Goal: Information Seeking & Learning: Learn about a topic

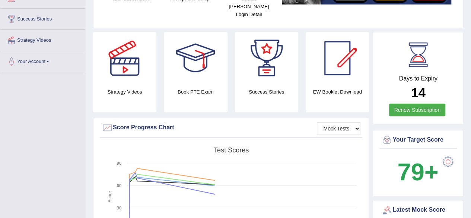
scroll to position [160, 0]
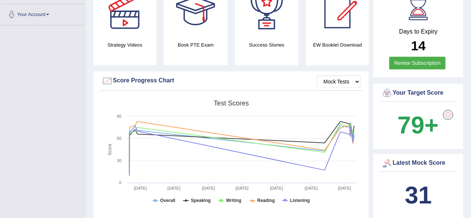
click at [414, 183] on b "31" at bounding box center [418, 194] width 27 height 27
click at [421, 181] on b "31" at bounding box center [418, 194] width 27 height 27
click at [427, 177] on div "31" at bounding box center [418, 195] width 74 height 36
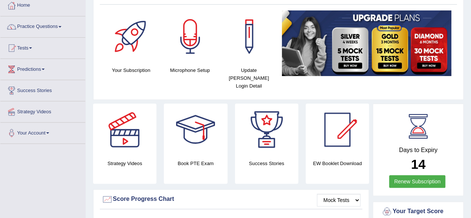
scroll to position [0, 0]
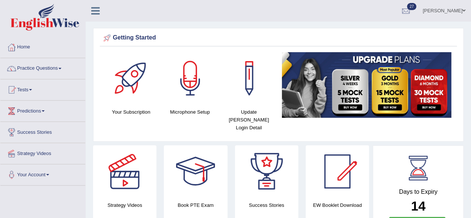
click at [32, 89] on span at bounding box center [30, 89] width 3 height 1
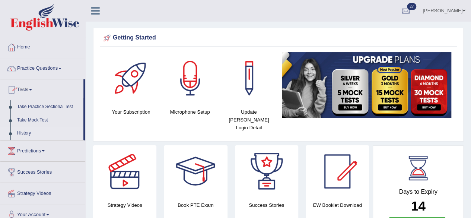
click at [24, 132] on link "History" at bounding box center [49, 133] width 70 height 13
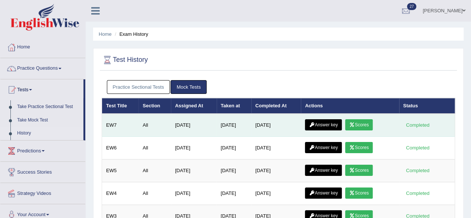
click at [362, 123] on link "Scores" at bounding box center [359, 124] width 28 height 11
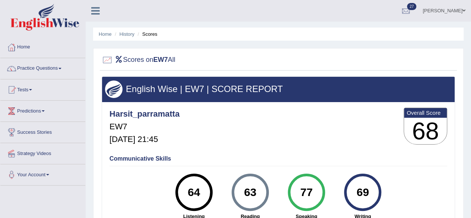
click at [31, 89] on span at bounding box center [30, 89] width 3 height 1
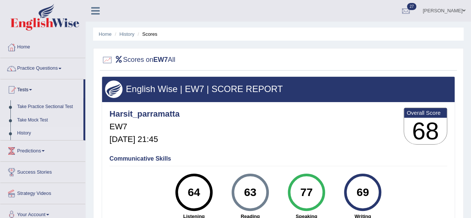
click at [28, 134] on link "History" at bounding box center [49, 133] width 70 height 13
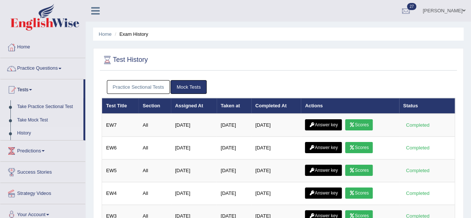
click at [127, 85] on link "Practice Sectional Tests" at bounding box center [138, 87] width 63 height 14
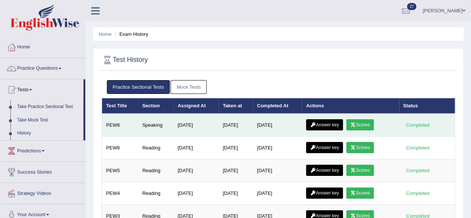
click at [367, 123] on link "Scores" at bounding box center [360, 124] width 28 height 11
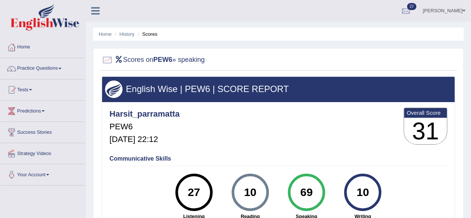
click at [61, 68] on span at bounding box center [59, 68] width 3 height 1
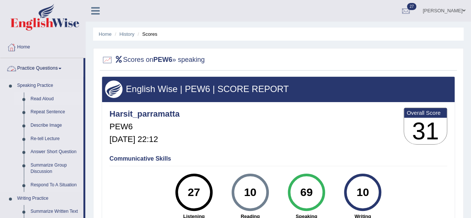
click at [41, 103] on link "Read Aloud" at bounding box center [55, 98] width 56 height 13
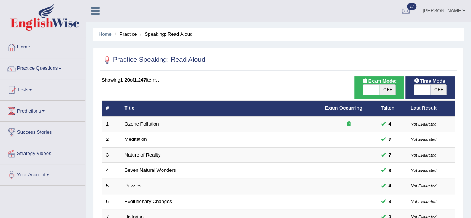
click at [385, 86] on span "OFF" at bounding box center [387, 90] width 16 height 10
checkbox input "true"
click at [435, 88] on span "OFF" at bounding box center [438, 90] width 16 height 10
checkbox input "true"
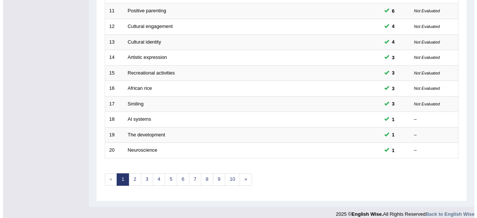
scroll to position [271, 0]
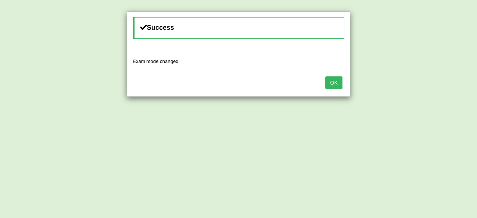
click at [332, 80] on button "OK" at bounding box center [333, 82] width 17 height 13
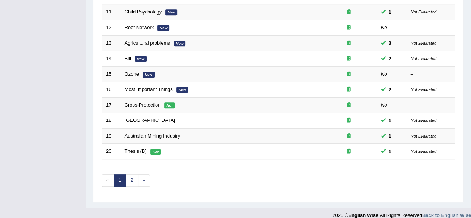
click at [130, 178] on link "2" at bounding box center [131, 180] width 12 height 12
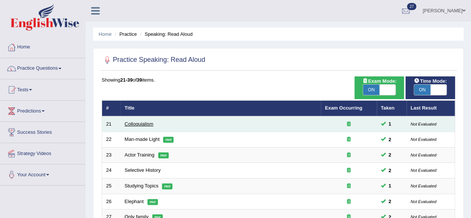
click at [131, 125] on link "Colloquialism" at bounding box center [139, 124] width 29 height 6
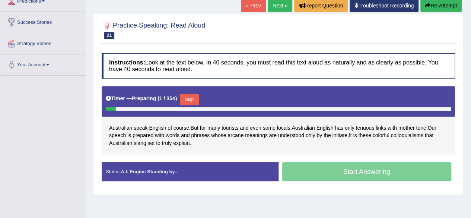
scroll to position [110, 0]
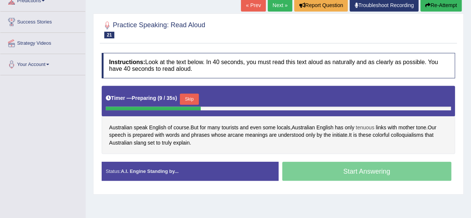
click at [366, 124] on span "tenuous" at bounding box center [365, 128] width 19 height 8
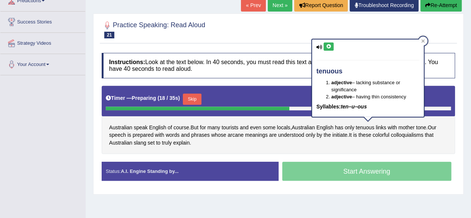
click at [329, 44] on icon at bounding box center [329, 46] width 6 height 4
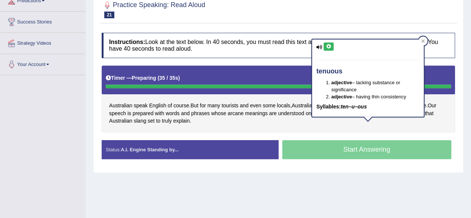
click at [51, 145] on div "Toggle navigation Home Practice Questions Speaking Practice Read Aloud Repeat S…" at bounding box center [235, 83] width 471 height 387
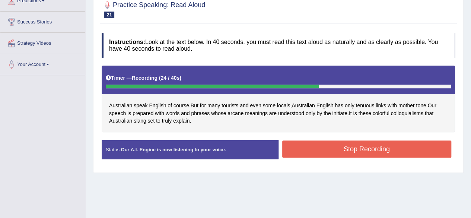
click at [305, 155] on button "Stop Recording" at bounding box center [366, 148] width 169 height 17
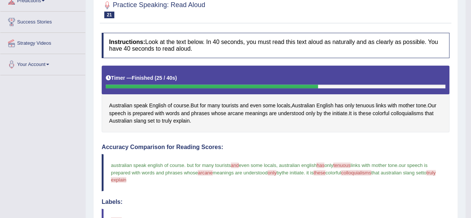
drag, startPoint x: 305, startPoint y: 155, endPoint x: 378, endPoint y: 147, distance: 73.4
click at [378, 147] on div "Accuracy Comparison for Reading Scores: australian speak english of course . bu…" at bounding box center [276, 204] width 348 height 120
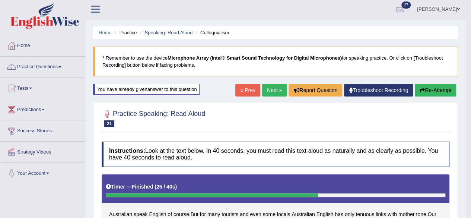
scroll to position [0, 0]
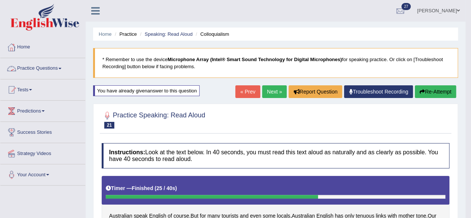
click at [273, 91] on link "Next »" at bounding box center [274, 91] width 25 height 13
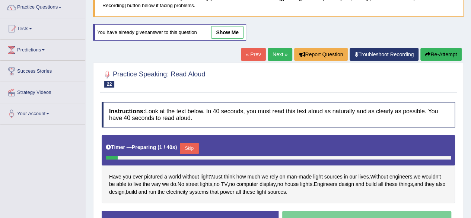
scroll to position [74, 0]
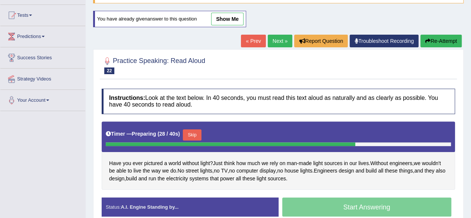
click at [193, 131] on button "Skip" at bounding box center [192, 134] width 19 height 11
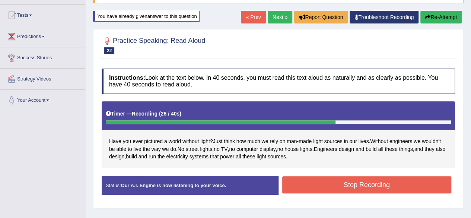
click at [301, 184] on button "Stop Recording" at bounding box center [366, 184] width 169 height 17
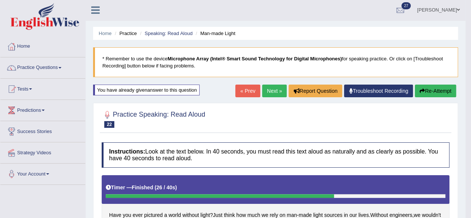
scroll to position [0, 0]
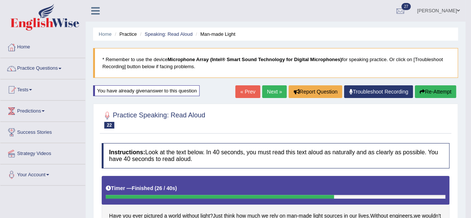
click at [266, 89] on link "Next »" at bounding box center [274, 91] width 25 height 13
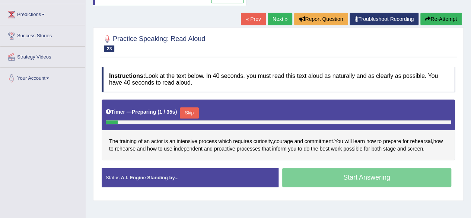
scroll to position [107, 0]
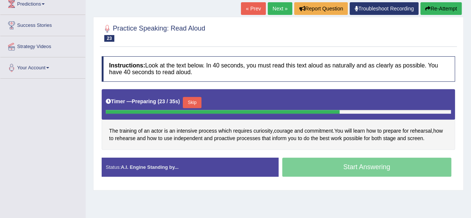
click at [188, 100] on button "Skip" at bounding box center [192, 102] width 19 height 11
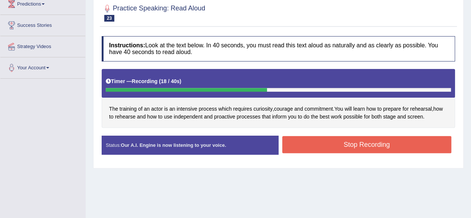
click at [291, 146] on button "Stop Recording" at bounding box center [366, 144] width 169 height 17
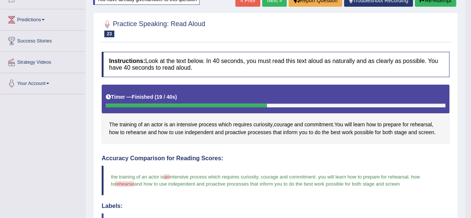
scroll to position [47, 0]
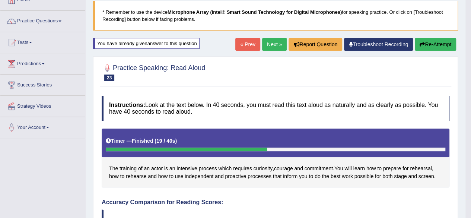
click at [275, 41] on link "Next »" at bounding box center [274, 44] width 25 height 13
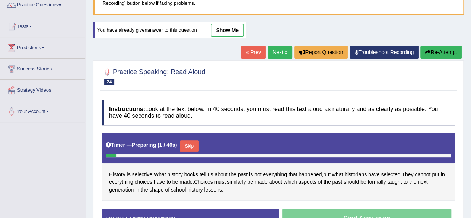
scroll to position [74, 0]
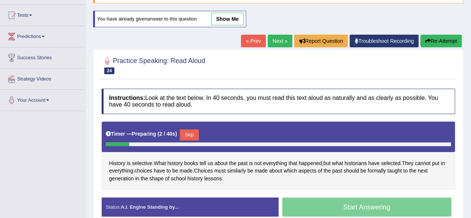
click at [191, 132] on button "Skip" at bounding box center [189, 134] width 19 height 11
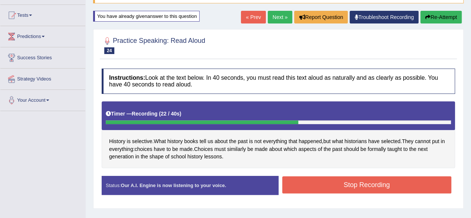
click at [326, 178] on button "Stop Recording" at bounding box center [366, 184] width 169 height 17
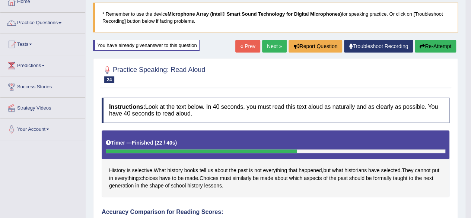
scroll to position [0, 0]
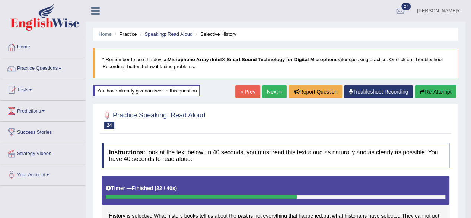
click at [270, 94] on link "Next »" at bounding box center [274, 91] width 25 height 13
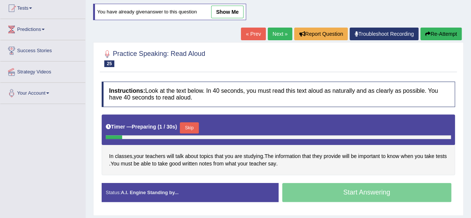
scroll to position [89, 0]
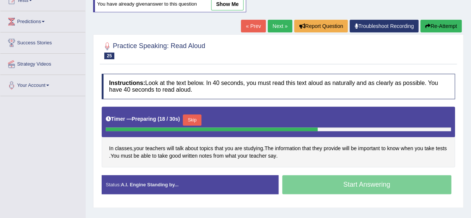
click at [193, 118] on button "Skip" at bounding box center [192, 119] width 19 height 11
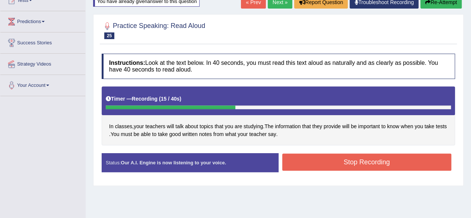
click at [287, 164] on button "Stop Recording" at bounding box center [366, 161] width 169 height 17
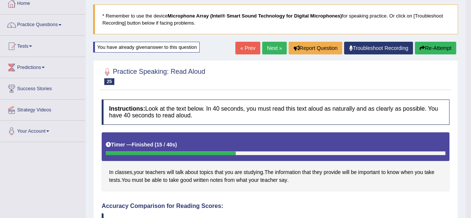
scroll to position [40, 0]
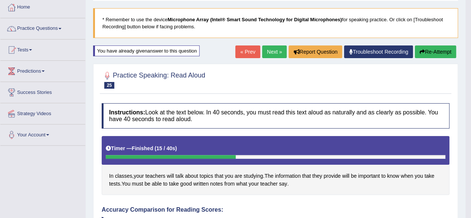
click at [278, 50] on link "Next »" at bounding box center [274, 51] width 25 height 13
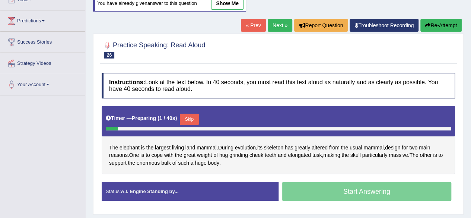
scroll to position [89, 0]
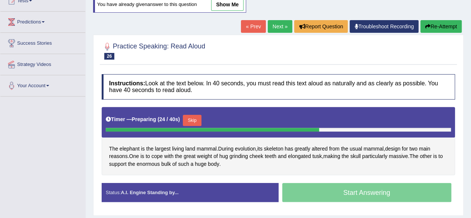
click at [147, 163] on span "enormous" at bounding box center [148, 164] width 23 height 8
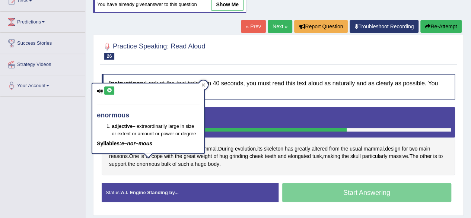
click at [110, 92] on icon at bounding box center [109, 90] width 6 height 4
click at [68, 149] on div "Toggle navigation Home Practice Questions Speaking Practice Read Aloud Repeat S…" at bounding box center [235, 104] width 471 height 387
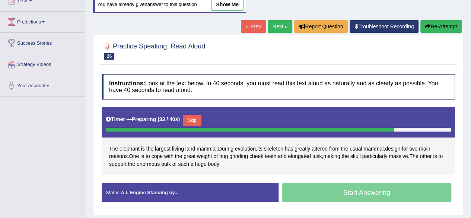
click at [199, 119] on button "Skip" at bounding box center [192, 120] width 19 height 11
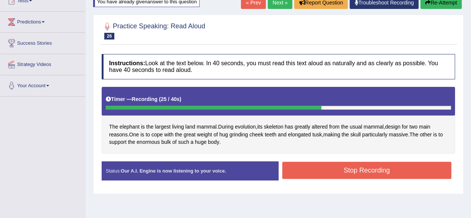
click at [320, 174] on button "Stop Recording" at bounding box center [366, 170] width 169 height 17
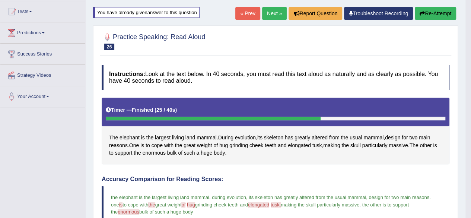
scroll to position [74, 0]
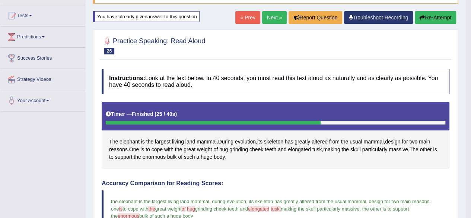
click at [270, 19] on link "Next »" at bounding box center [274, 17] width 25 height 13
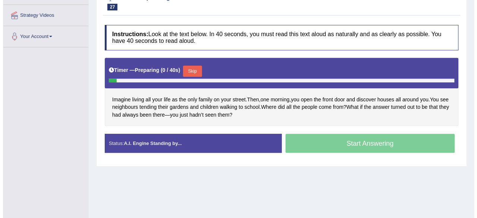
scroll to position [138, 0]
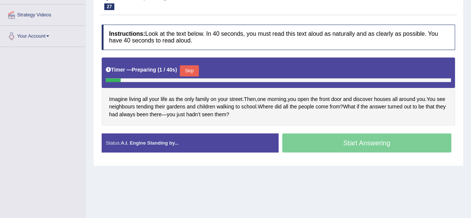
click at [194, 68] on button "Skip" at bounding box center [189, 70] width 19 height 11
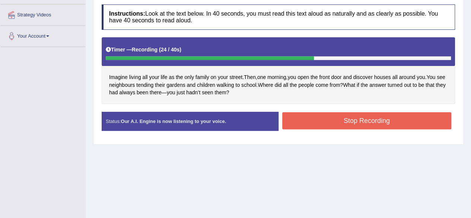
click at [313, 121] on button "Stop Recording" at bounding box center [366, 120] width 169 height 17
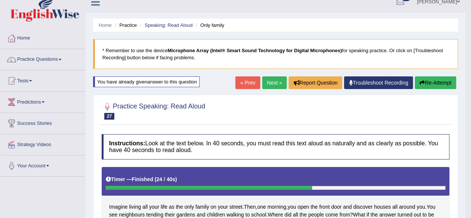
scroll to position [0, 0]
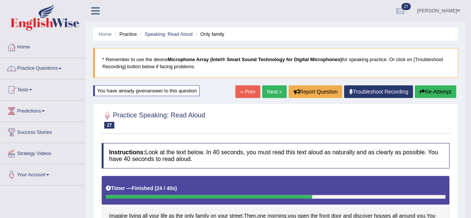
click at [271, 91] on link "Next »" at bounding box center [274, 91] width 25 height 13
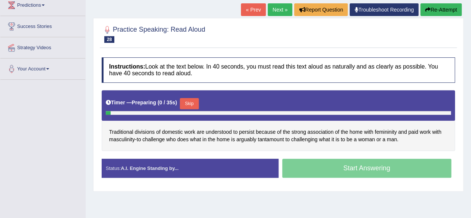
scroll to position [114, 0]
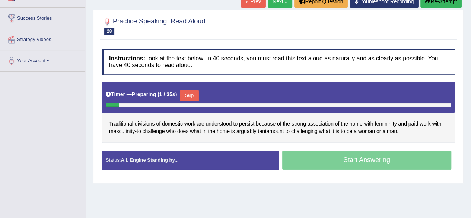
click at [191, 92] on button "Skip" at bounding box center [189, 95] width 19 height 11
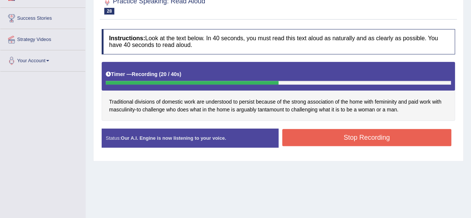
click at [317, 140] on button "Stop Recording" at bounding box center [366, 137] width 169 height 17
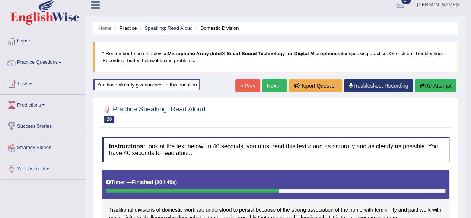
scroll to position [4, 0]
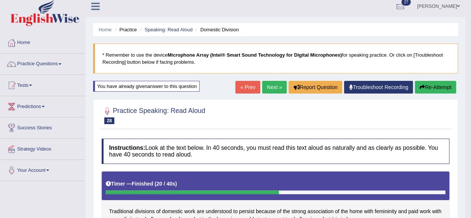
click at [269, 86] on link "Next »" at bounding box center [274, 87] width 25 height 13
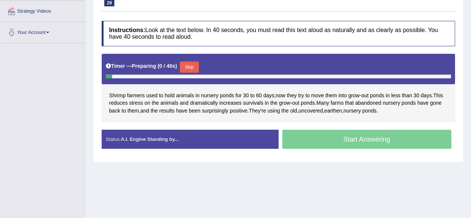
scroll to position [144, 0]
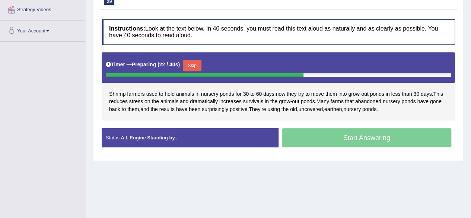
click at [371, 102] on span "abandoned" at bounding box center [368, 102] width 26 height 8
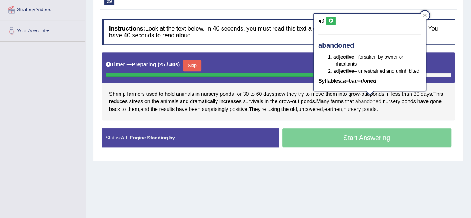
click at [331, 19] on icon at bounding box center [331, 21] width 6 height 4
click at [191, 176] on div "Home Practice Speaking: Read Aloud Shrimp Farm * Remember to use the device Mic…" at bounding box center [278, 42] width 385 height 372
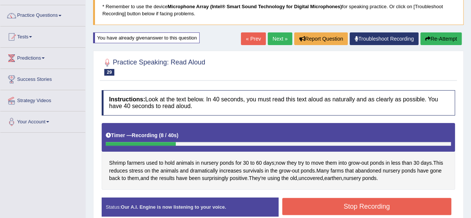
scroll to position [52, 0]
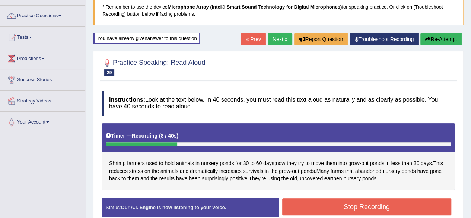
click at [444, 37] on button "Re-Attempt" at bounding box center [440, 39] width 41 height 13
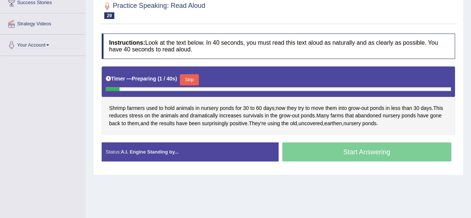
scroll to position [132, 0]
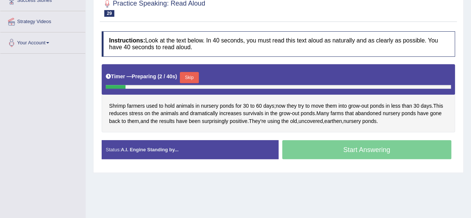
click at [195, 78] on button "Skip" at bounding box center [189, 77] width 19 height 11
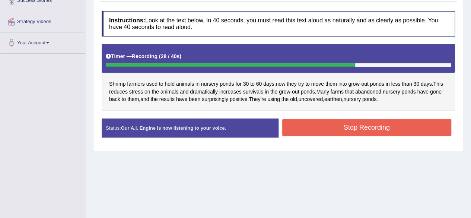
click at [317, 131] on button "Stop Recording" at bounding box center [366, 127] width 169 height 17
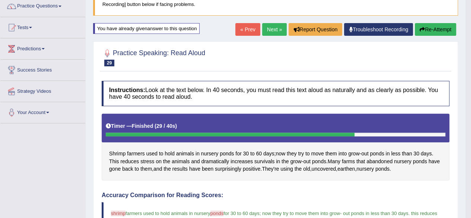
scroll to position [55, 0]
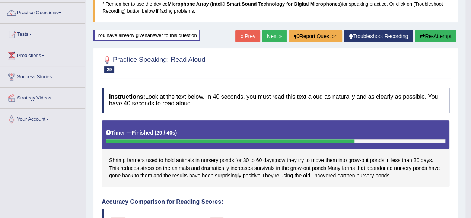
click at [274, 36] on link "Next »" at bounding box center [274, 36] width 25 height 13
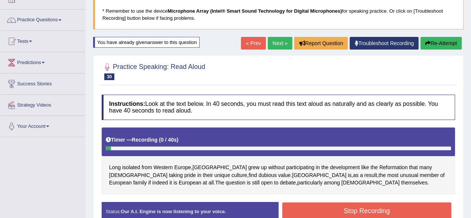
scroll to position [47, 0]
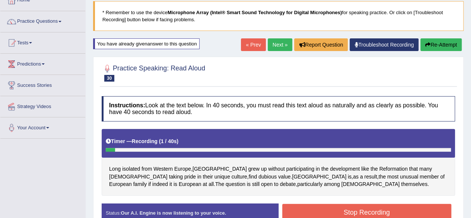
click at [445, 39] on button "Re-Attempt" at bounding box center [440, 44] width 41 height 13
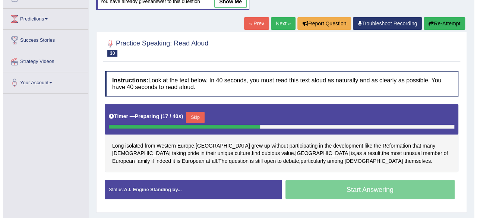
scroll to position [92, 0]
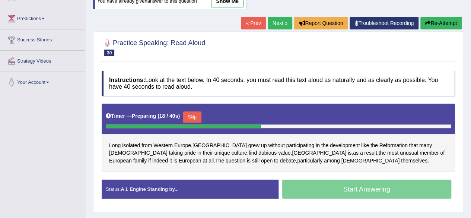
click at [197, 116] on button "Skip" at bounding box center [192, 116] width 19 height 11
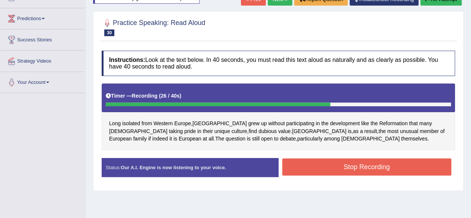
click at [303, 172] on button "Stop Recording" at bounding box center [366, 166] width 169 height 17
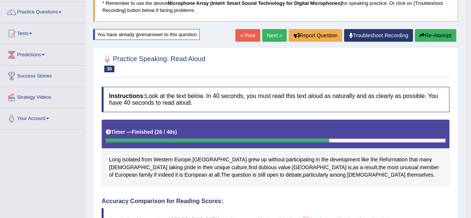
scroll to position [55, 0]
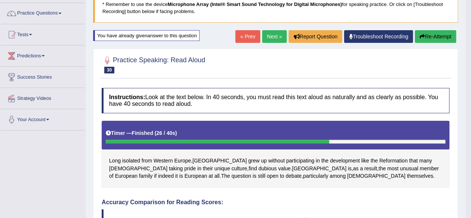
click at [272, 36] on link "Next »" at bounding box center [274, 36] width 25 height 13
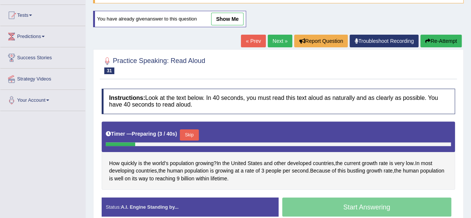
scroll to position [77, 0]
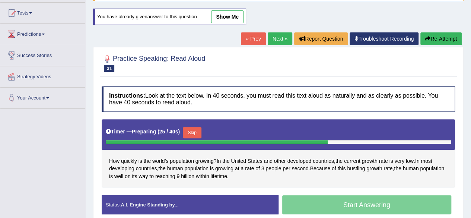
click at [195, 131] on button "Skip" at bounding box center [192, 132] width 19 height 11
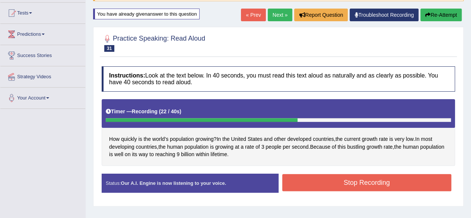
click at [423, 179] on button "Stop Recording" at bounding box center [366, 182] width 169 height 17
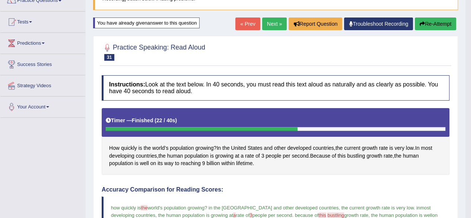
scroll to position [61, 0]
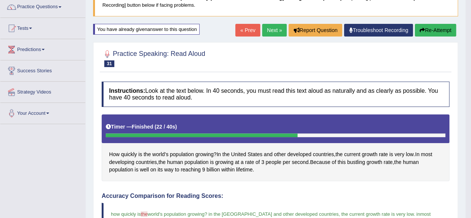
click at [273, 31] on link "Next »" at bounding box center [274, 30] width 25 height 13
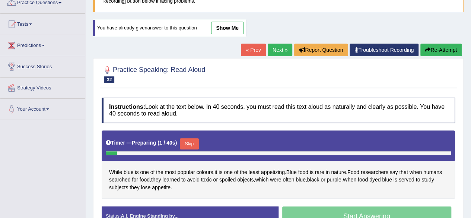
scroll to position [66, 0]
click at [193, 141] on button "Skip" at bounding box center [189, 143] width 19 height 11
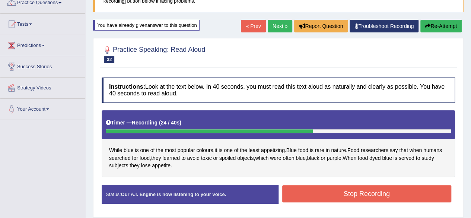
click at [410, 190] on button "Stop Recording" at bounding box center [366, 193] width 169 height 17
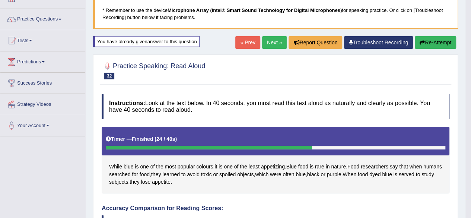
scroll to position [37, 0]
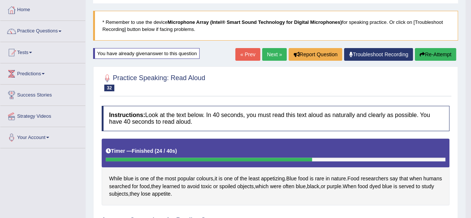
click at [61, 31] on span at bounding box center [59, 31] width 3 height 1
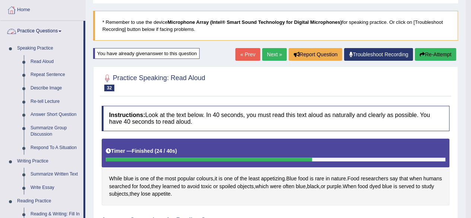
click at [60, 74] on link "Repeat Sentence" at bounding box center [55, 74] width 56 height 13
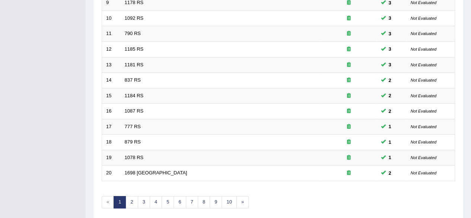
scroll to position [271, 0]
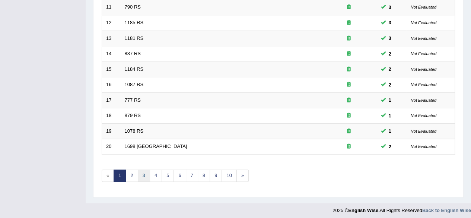
click at [138, 173] on link "3" at bounding box center [144, 175] width 12 height 12
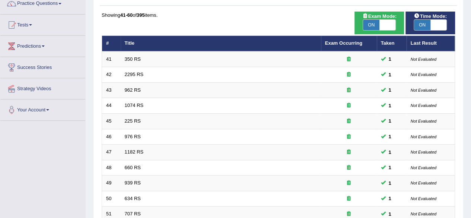
scroll to position [64, 0]
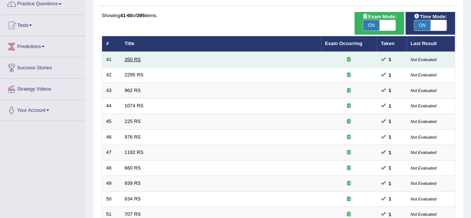
click at [126, 58] on link "350 RS" at bounding box center [133, 60] width 16 height 6
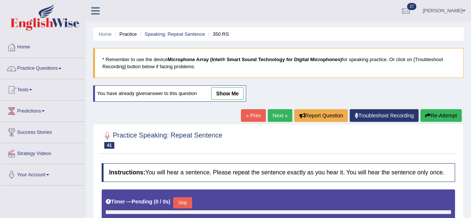
type input "1"
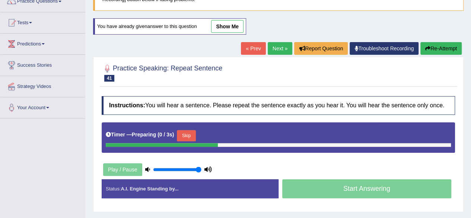
scroll to position [83, 0]
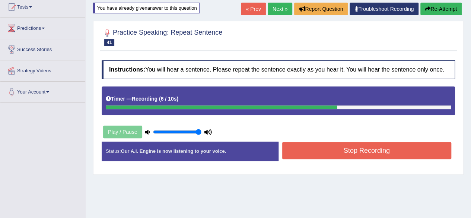
click at [305, 152] on button "Stop Recording" at bounding box center [366, 150] width 169 height 17
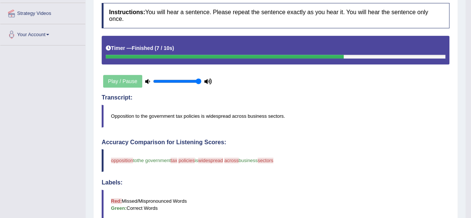
click at [143, 160] on span "the government" at bounding box center [154, 160] width 34 height 6
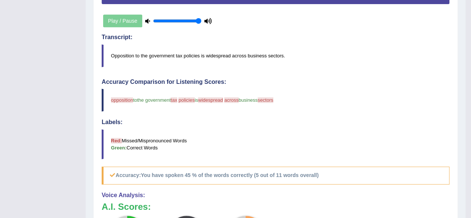
click at [139, 149] on blockquote "Red: Missed/Mispronounced Words Green: Correct Words" at bounding box center [276, 144] width 348 height 30
click at [138, 142] on blockquote "Red: Missed/Mispronounced Words Green: Correct Words" at bounding box center [276, 144] width 348 height 30
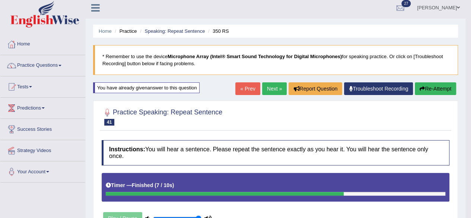
scroll to position [0, 0]
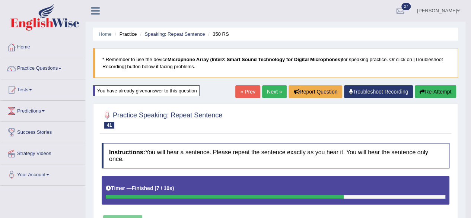
click at [252, 126] on div at bounding box center [276, 119] width 348 height 23
click at [273, 90] on link "Next »" at bounding box center [274, 91] width 25 height 13
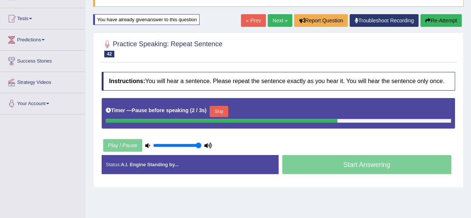
scroll to position [71, 0]
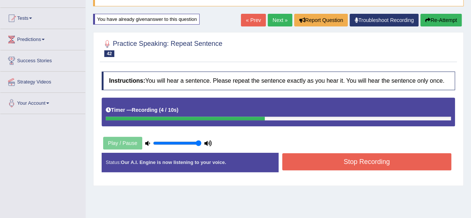
click at [306, 162] on button "Stop Recording" at bounding box center [366, 161] width 169 height 17
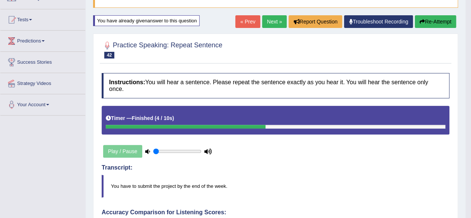
type input "0.05"
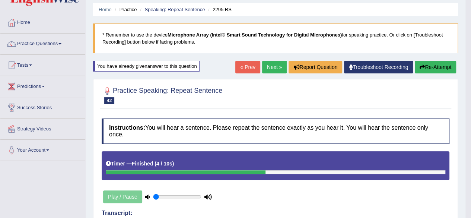
scroll to position [23, 0]
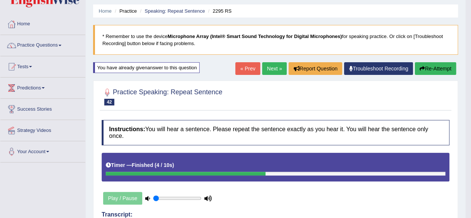
click at [270, 68] on link "Next »" at bounding box center [274, 68] width 25 height 13
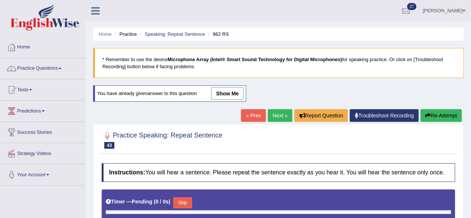
type input "0.05"
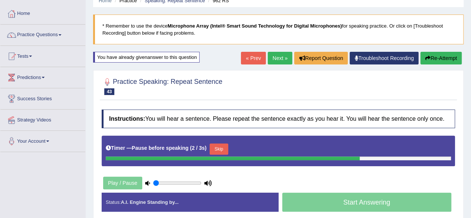
scroll to position [25, 0]
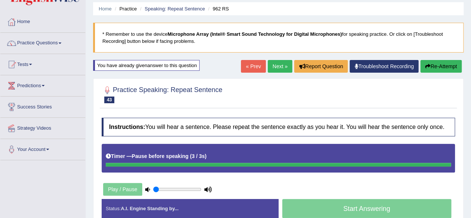
click at [433, 68] on button "Re-Attempt" at bounding box center [440, 66] width 41 height 13
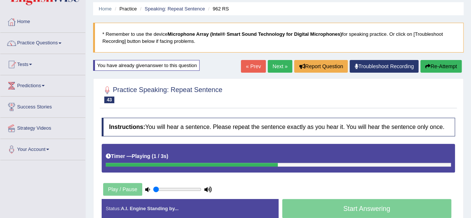
click at [160, 199] on div "Status: A.I. Engine Standing by..." at bounding box center [190, 208] width 177 height 19
type input "1"
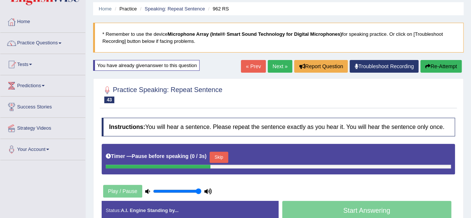
click at [438, 66] on button "Re-Attempt" at bounding box center [440, 66] width 41 height 13
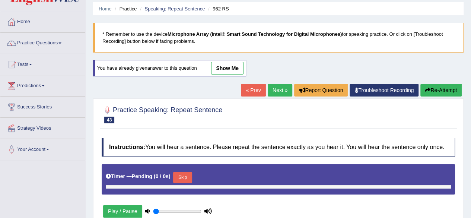
type input "1"
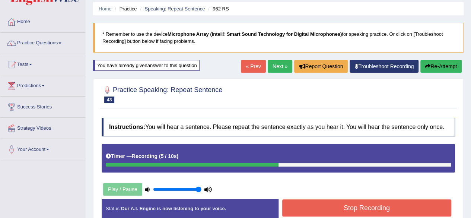
click at [311, 211] on button "Stop Recording" at bounding box center [366, 207] width 169 height 17
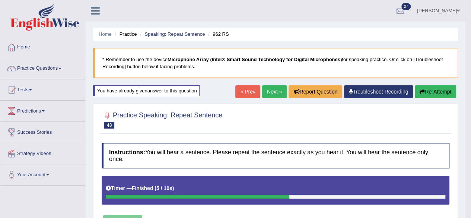
click at [269, 90] on link "Next »" at bounding box center [274, 91] width 25 height 13
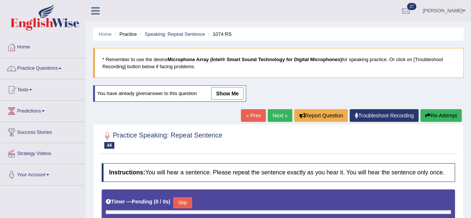
type input "1"
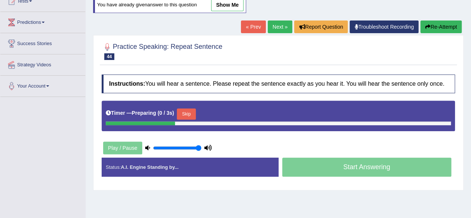
scroll to position [93, 0]
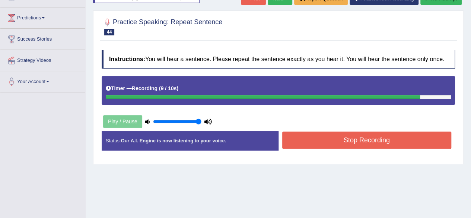
click at [296, 141] on button "Stop Recording" at bounding box center [366, 139] width 169 height 17
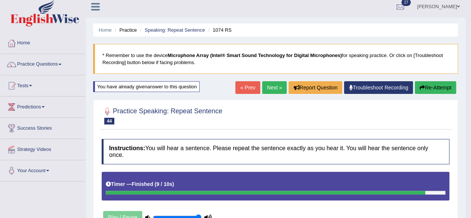
scroll to position [0, 0]
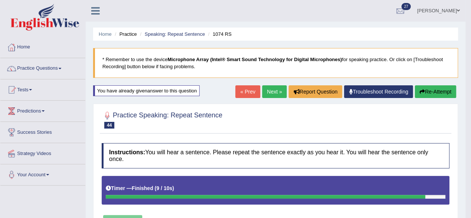
click at [271, 93] on link "Next »" at bounding box center [274, 91] width 25 height 13
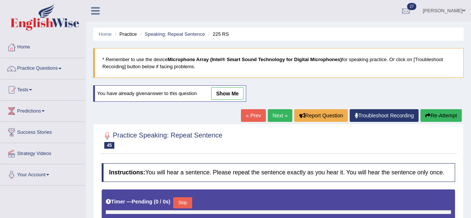
type input "1"
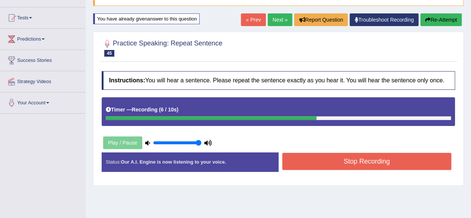
scroll to position [73, 0]
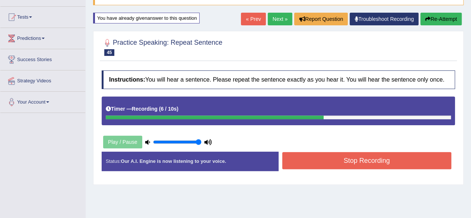
click at [307, 168] on button "Stop Recording" at bounding box center [366, 160] width 169 height 17
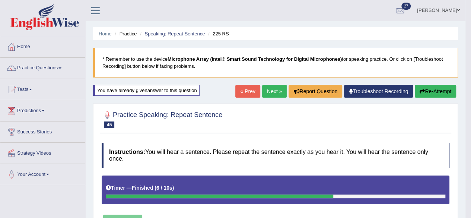
scroll to position [0, 0]
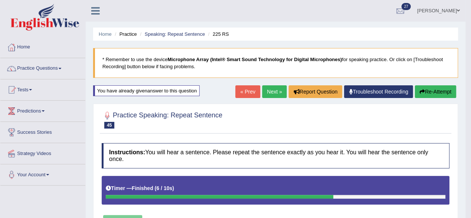
click at [265, 88] on link "Next »" at bounding box center [274, 91] width 25 height 13
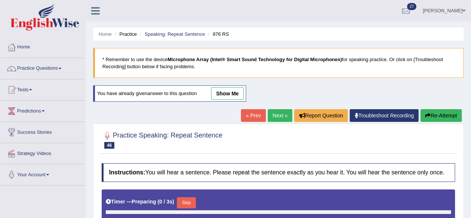
type input "1"
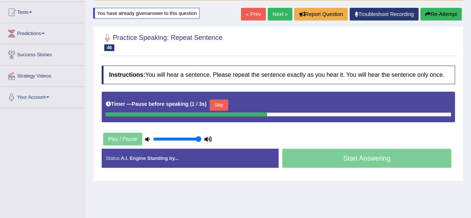
scroll to position [85, 0]
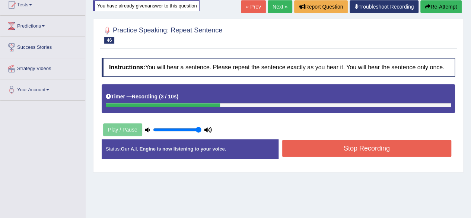
click at [297, 149] on button "Stop Recording" at bounding box center [366, 148] width 169 height 17
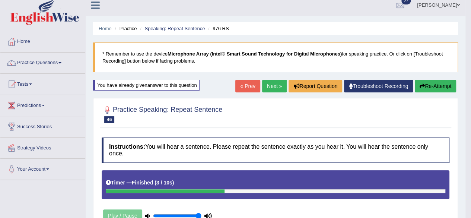
scroll to position [0, 0]
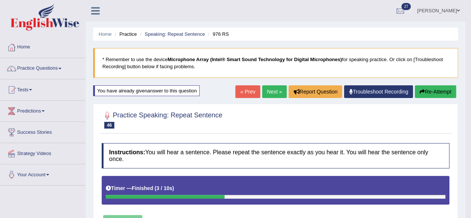
click at [267, 88] on link "Next »" at bounding box center [274, 91] width 25 height 13
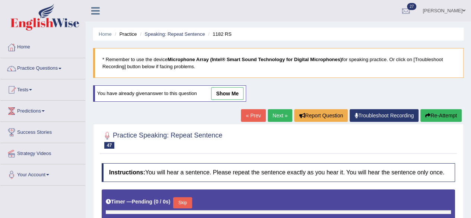
type input "1"
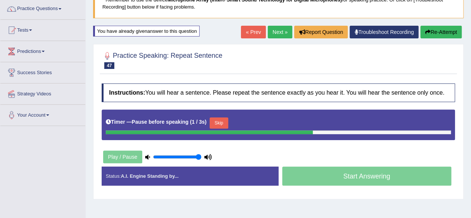
scroll to position [60, 0]
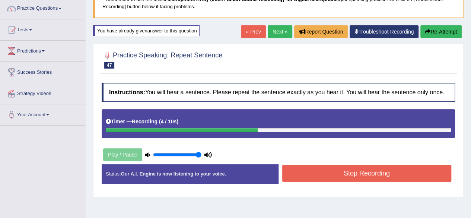
click at [300, 177] on button "Stop Recording" at bounding box center [366, 173] width 169 height 17
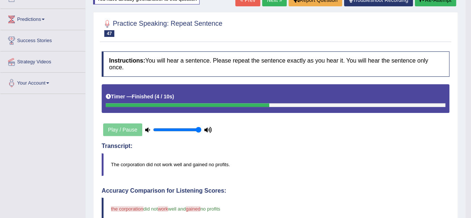
scroll to position [0, 0]
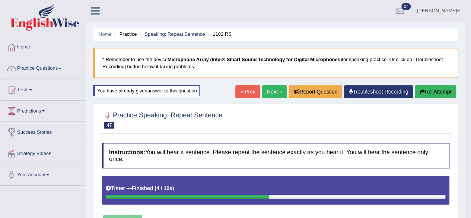
click at [276, 94] on link "Next »" at bounding box center [274, 91] width 25 height 13
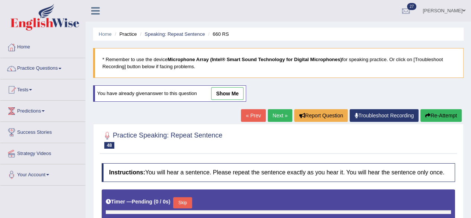
type input "1"
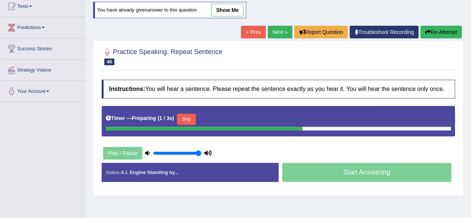
scroll to position [100, 0]
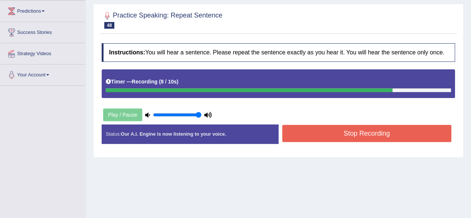
click at [303, 133] on button "Stop Recording" at bounding box center [366, 133] width 169 height 17
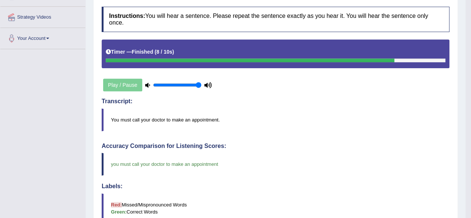
scroll to position [0, 0]
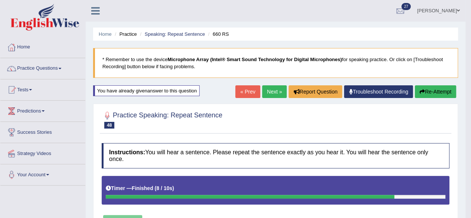
click at [268, 92] on link "Next »" at bounding box center [274, 91] width 25 height 13
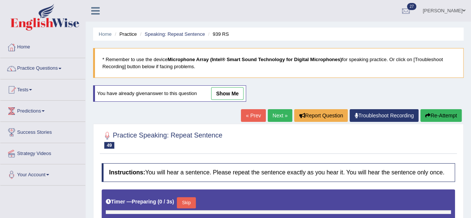
type input "1"
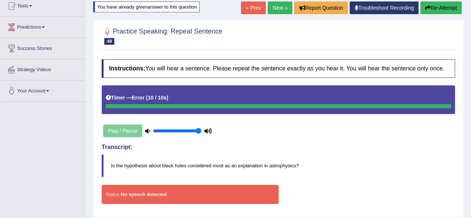
scroll to position [80, 0]
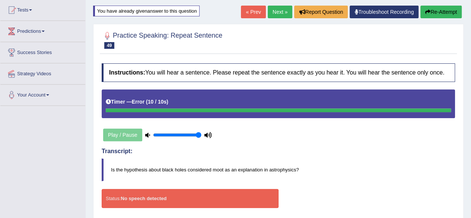
click at [316, 105] on div "Timer — Error ( 10 / 10s )" at bounding box center [278, 101] width 345 height 13
click at [439, 14] on button "Re-Attempt" at bounding box center [440, 12] width 41 height 13
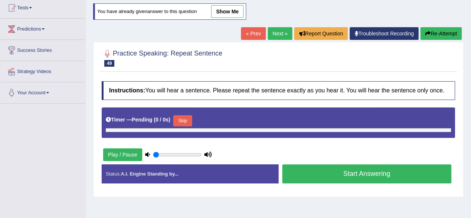
type input "1"
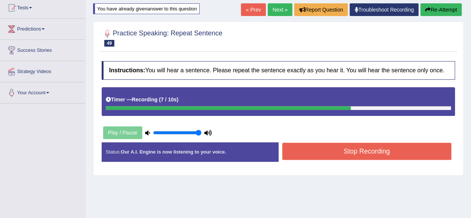
click at [410, 146] on button "Stop Recording" at bounding box center [366, 151] width 169 height 17
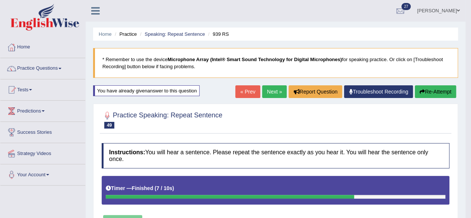
click at [272, 92] on link "Next »" at bounding box center [274, 91] width 25 height 13
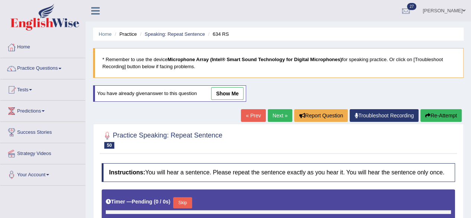
type input "1"
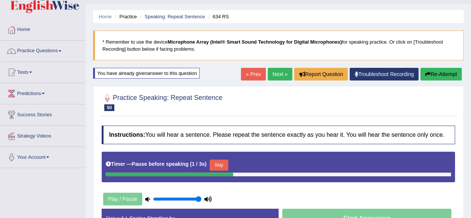
scroll to position [19, 0]
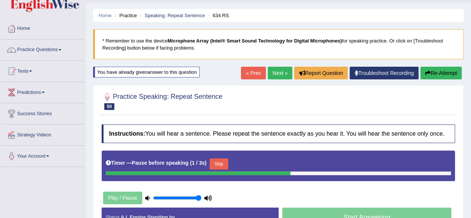
click at [218, 165] on button "Skip" at bounding box center [219, 163] width 19 height 11
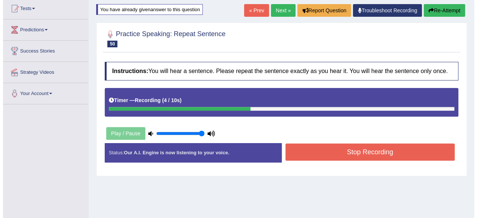
scroll to position [85, 0]
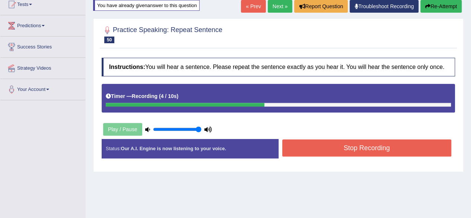
click at [309, 150] on button "Stop Recording" at bounding box center [366, 147] width 169 height 17
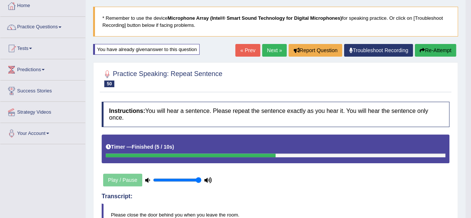
scroll to position [0, 0]
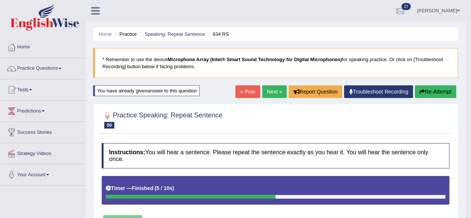
click at [267, 96] on link "Next »" at bounding box center [274, 91] width 25 height 13
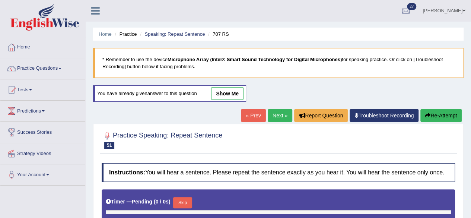
type input "1"
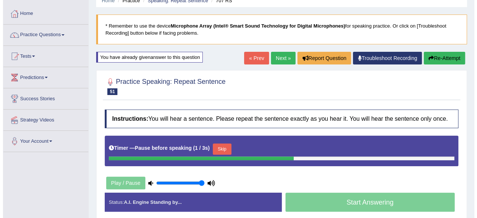
scroll to position [35, 0]
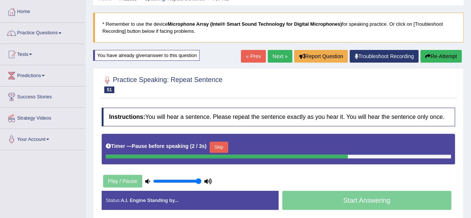
click at [219, 149] on button "Skip" at bounding box center [219, 146] width 19 height 11
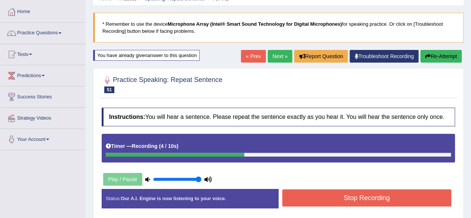
click at [291, 196] on button "Stop Recording" at bounding box center [366, 197] width 169 height 17
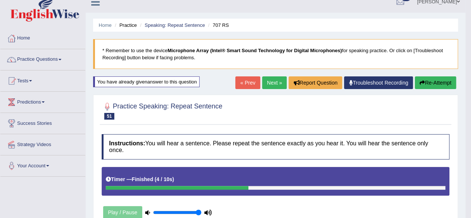
scroll to position [0, 0]
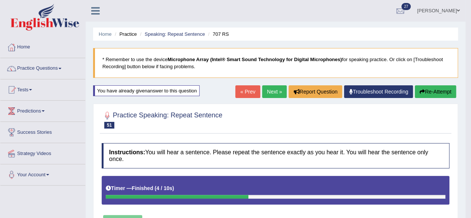
click at [269, 95] on link "Next »" at bounding box center [274, 91] width 25 height 13
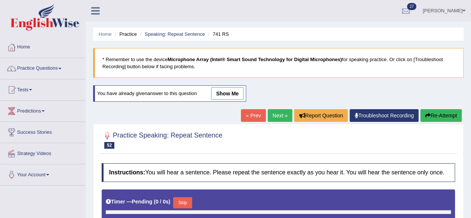
type input "1"
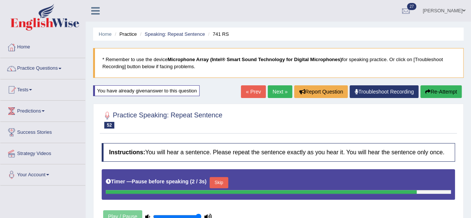
click at [219, 181] on button "Skip" at bounding box center [219, 182] width 19 height 11
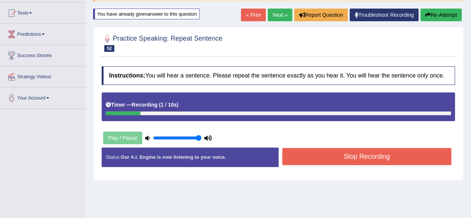
scroll to position [80, 0]
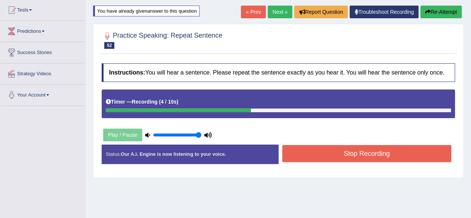
click at [293, 154] on button "Stop Recording" at bounding box center [366, 153] width 169 height 17
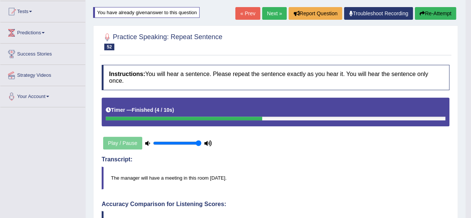
scroll to position [0, 0]
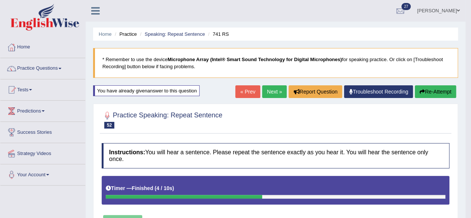
click at [272, 93] on link "Next »" at bounding box center [274, 91] width 25 height 13
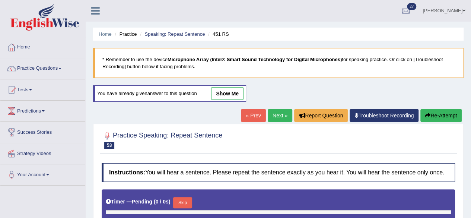
type input "1"
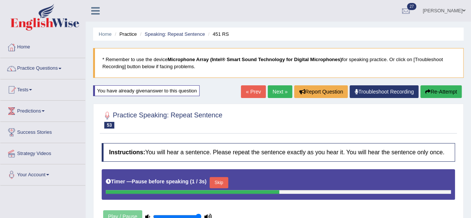
click at [221, 182] on button "Skip" at bounding box center [219, 182] width 19 height 11
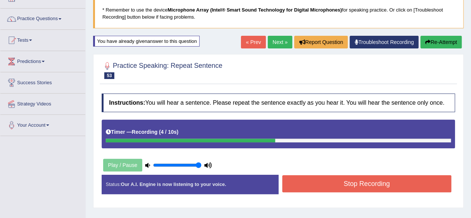
scroll to position [56, 0]
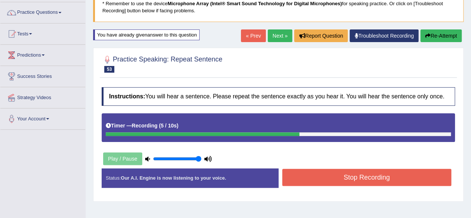
click at [303, 179] on button "Stop Recording" at bounding box center [366, 177] width 169 height 17
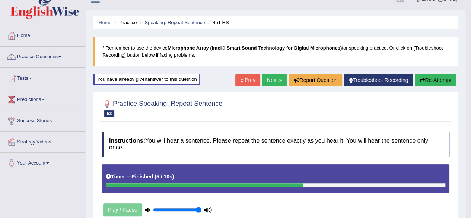
scroll to position [10, 0]
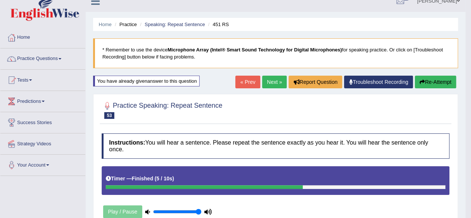
click at [272, 83] on link "Next »" at bounding box center [274, 82] width 25 height 13
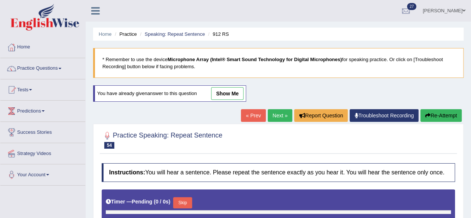
type input "1"
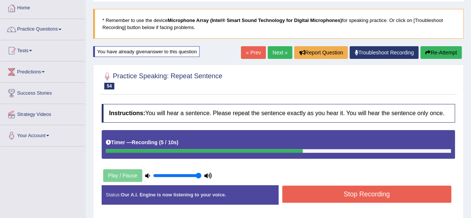
scroll to position [79, 0]
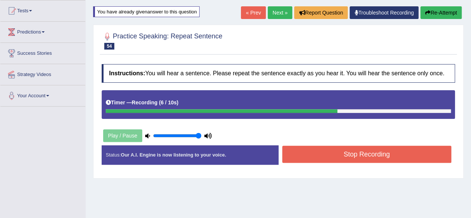
click at [310, 151] on button "Stop Recording" at bounding box center [366, 154] width 169 height 17
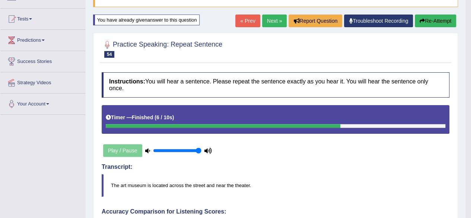
scroll to position [68, 0]
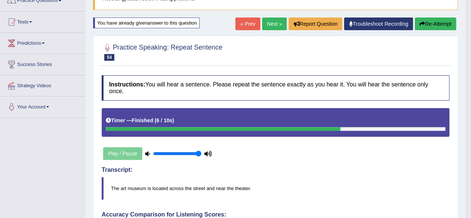
click at [268, 24] on link "Next »" at bounding box center [274, 23] width 25 height 13
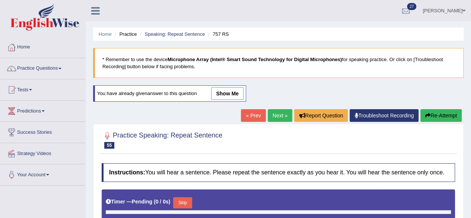
type input "1"
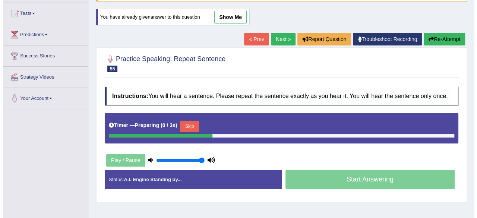
scroll to position [77, 0]
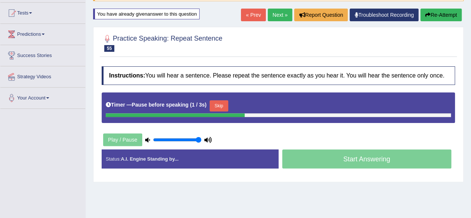
click at [222, 109] on button "Skip" at bounding box center [219, 105] width 19 height 11
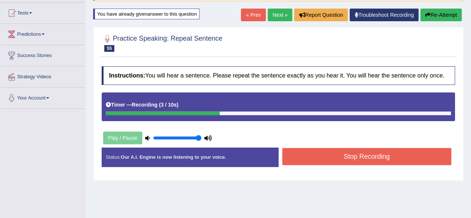
click at [297, 162] on button "Stop Recording" at bounding box center [366, 156] width 169 height 17
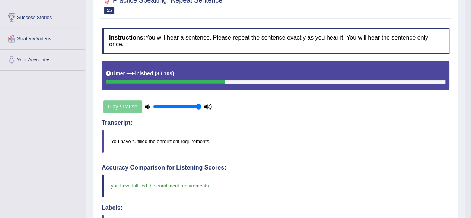
scroll to position [0, 0]
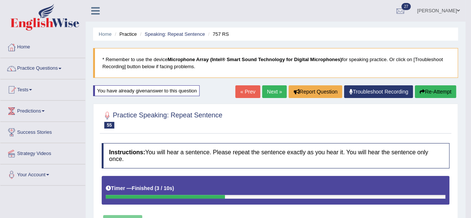
click at [267, 97] on link "Next »" at bounding box center [274, 91] width 25 height 13
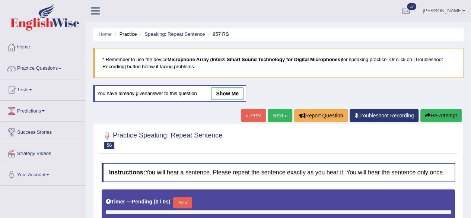
type input "1"
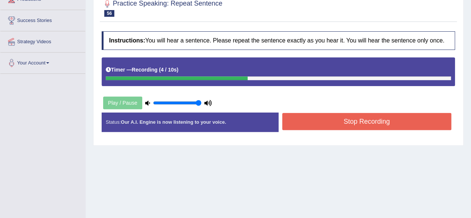
scroll to position [108, 0]
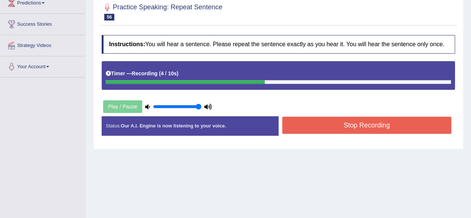
click at [312, 125] on button "Stop Recording" at bounding box center [366, 125] width 169 height 17
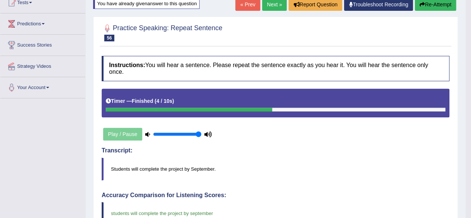
scroll to position [0, 0]
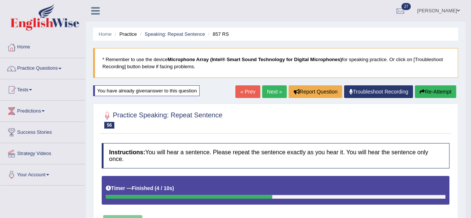
click at [272, 86] on link "Next »" at bounding box center [274, 91] width 25 height 13
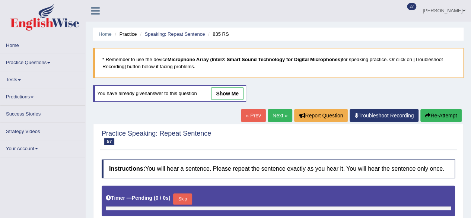
type input "1"
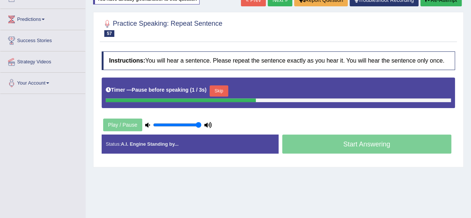
scroll to position [92, 0]
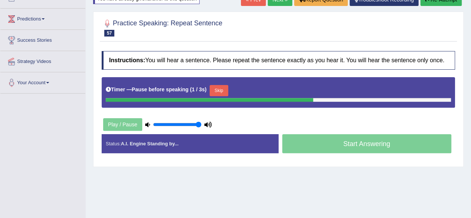
click at [220, 91] on button "Skip" at bounding box center [219, 90] width 19 height 11
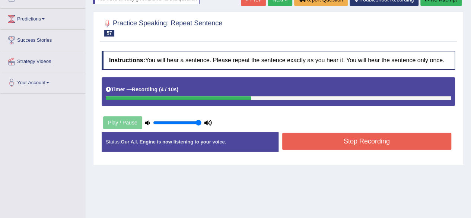
click at [304, 140] on button "Stop Recording" at bounding box center [366, 141] width 169 height 17
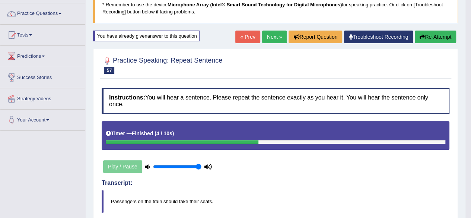
scroll to position [0, 0]
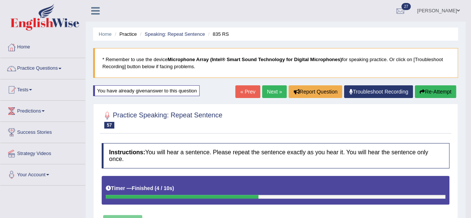
click at [272, 95] on link "Next »" at bounding box center [274, 91] width 25 height 13
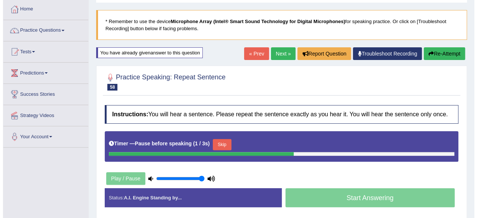
scroll to position [39, 0]
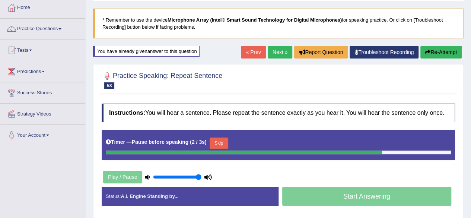
click at [219, 143] on button "Skip" at bounding box center [219, 142] width 19 height 11
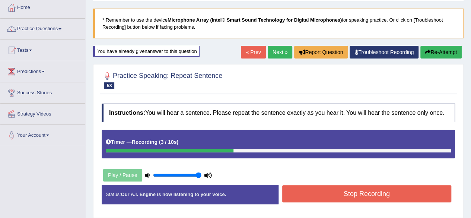
click at [305, 191] on button "Stop Recording" at bounding box center [366, 193] width 169 height 17
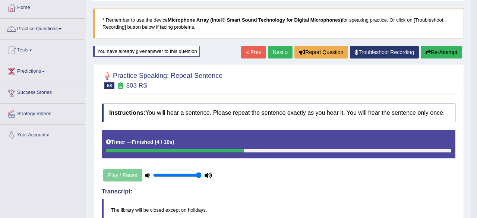
click at [0, 0] on div "Comparing text to speech..." at bounding box center [0, 0] width 0 height 0
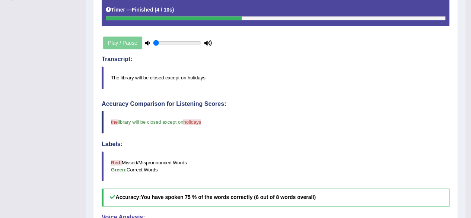
type input "0.05"
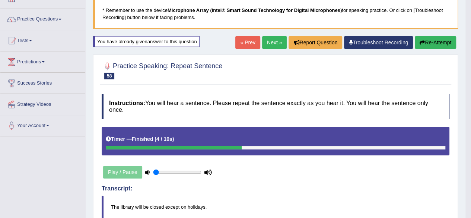
scroll to position [0, 0]
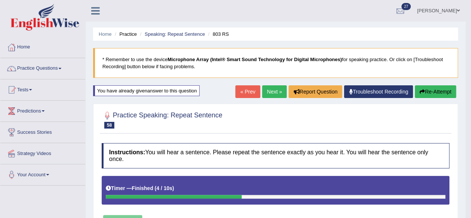
click at [31, 45] on link "Home" at bounding box center [42, 46] width 85 height 19
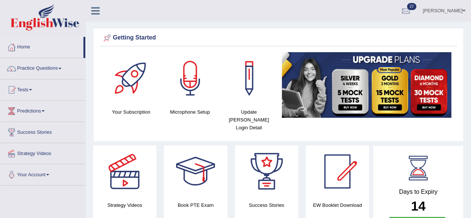
click at [61, 68] on span at bounding box center [59, 68] width 3 height 1
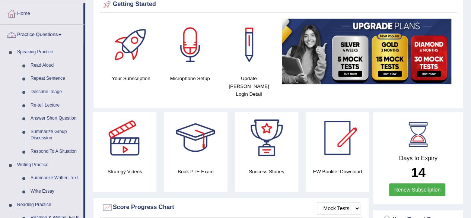
scroll to position [34, 0]
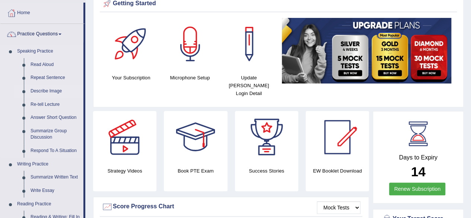
click at [39, 91] on link "Describe Image" at bounding box center [55, 91] width 56 height 13
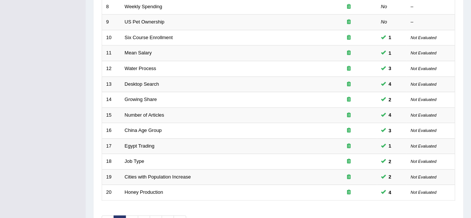
scroll to position [271, 0]
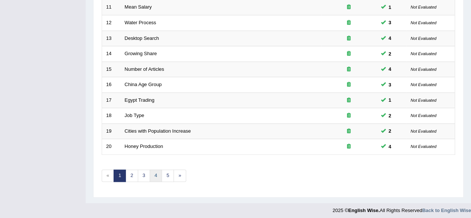
click at [158, 173] on link "4" at bounding box center [156, 175] width 12 height 12
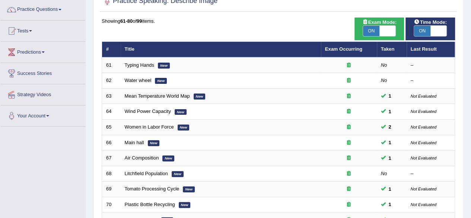
scroll to position [60, 0]
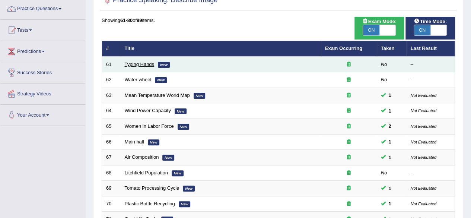
click at [133, 64] on link "Typing Hands" at bounding box center [140, 64] width 30 height 6
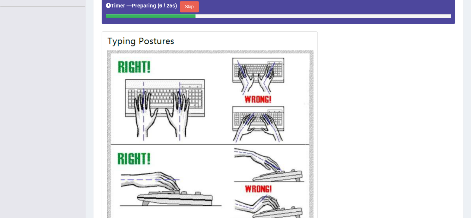
scroll to position [180, 0]
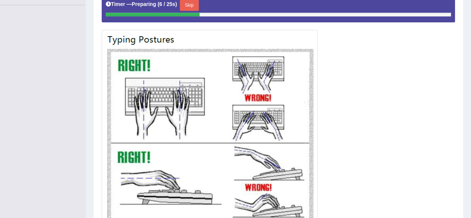
click at [193, 6] on button "Skip" at bounding box center [189, 5] width 19 height 11
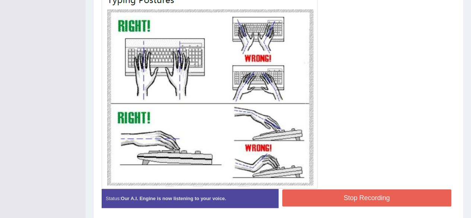
scroll to position [218, 0]
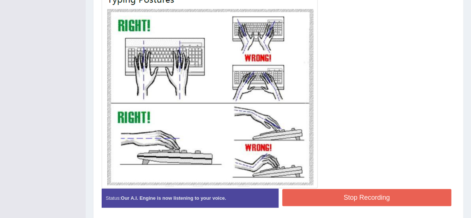
click at [405, 190] on button "Stop Recording" at bounding box center [366, 197] width 169 height 17
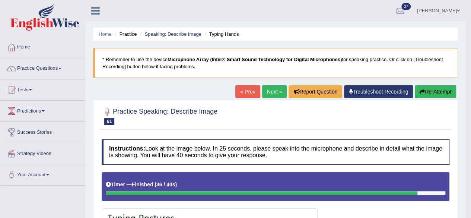
scroll to position [12, 0]
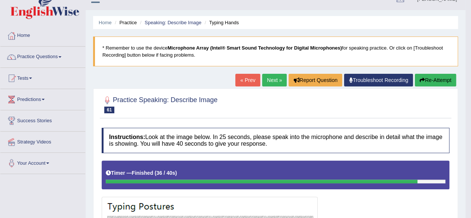
click at [272, 79] on link "Next »" at bounding box center [274, 80] width 25 height 13
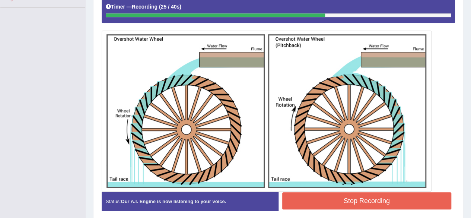
scroll to position [178, 0]
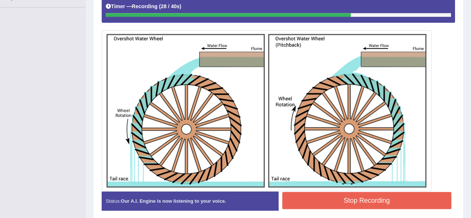
click at [413, 198] on button "Stop Recording" at bounding box center [366, 200] width 169 height 17
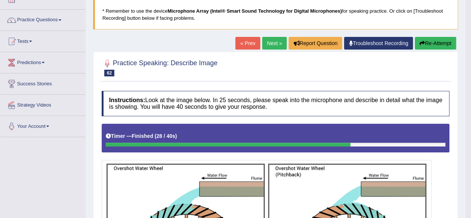
scroll to position [48, 0]
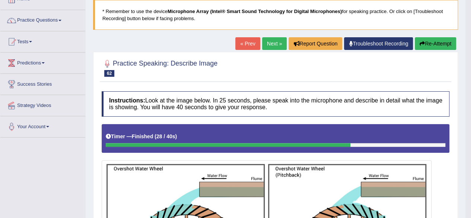
click at [277, 45] on link "Next »" at bounding box center [274, 43] width 25 height 13
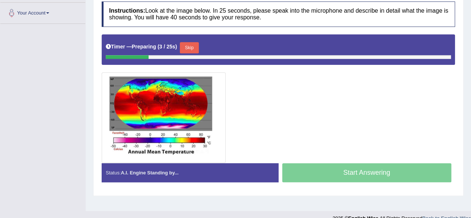
scroll to position [160, 0]
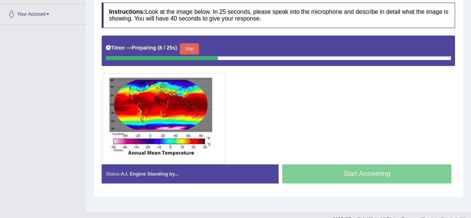
click at [189, 48] on button "Skip" at bounding box center [189, 48] width 19 height 11
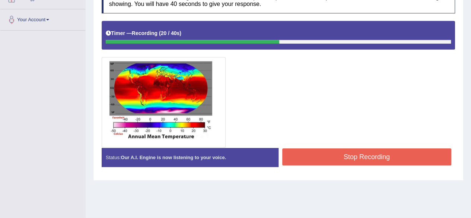
scroll to position [154, 0]
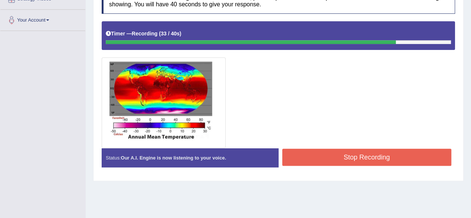
click at [436, 155] on button "Stop Recording" at bounding box center [366, 157] width 169 height 17
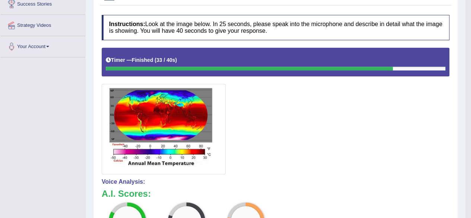
scroll to position [0, 0]
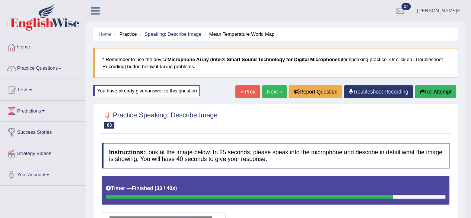
click at [275, 93] on link "Next »" at bounding box center [274, 91] width 25 height 13
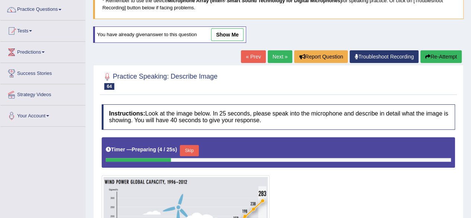
scroll to position [60, 0]
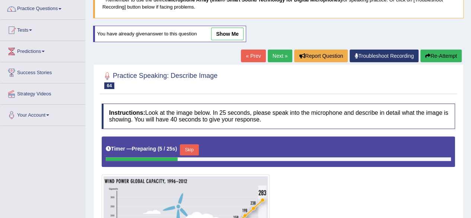
click at [193, 150] on button "Skip" at bounding box center [189, 149] width 19 height 11
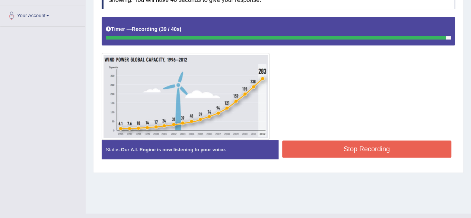
scroll to position [159, 0]
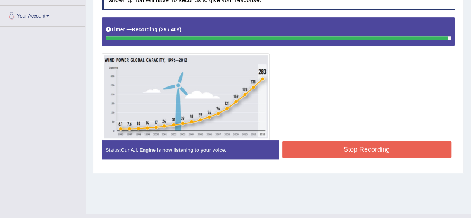
click at [440, 145] on button "Stop Recording" at bounding box center [366, 149] width 169 height 17
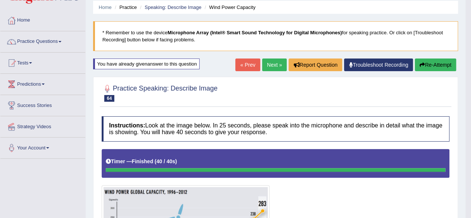
scroll to position [0, 0]
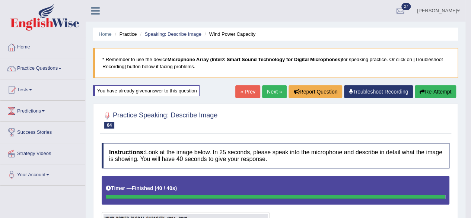
click at [267, 96] on link "Next »" at bounding box center [274, 91] width 25 height 13
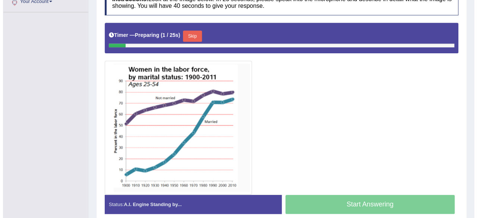
scroll to position [182, 0]
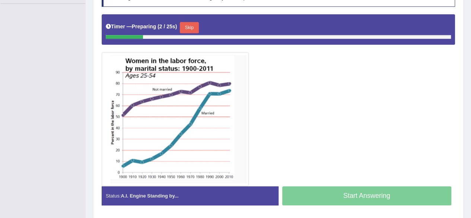
click at [188, 27] on button "Skip" at bounding box center [189, 27] width 19 height 11
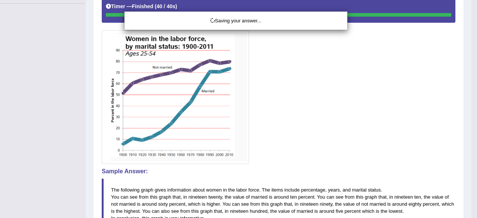
click at [446, 164] on div "Saving your answer..." at bounding box center [238, 109] width 477 height 218
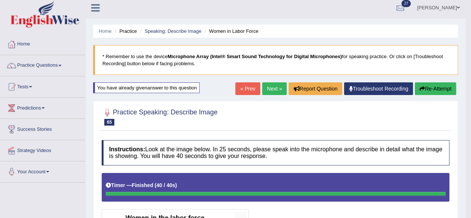
scroll to position [0, 0]
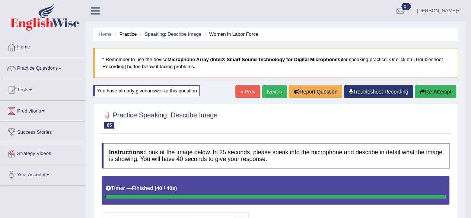
click at [270, 86] on link "Next »" at bounding box center [274, 91] width 25 height 13
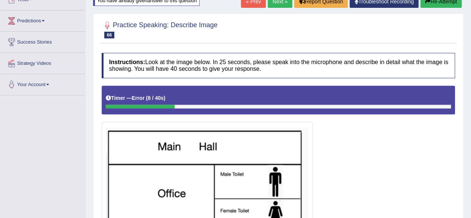
scroll to position [67, 0]
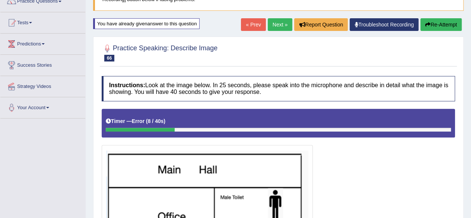
click at [447, 25] on button "Re-Attempt" at bounding box center [440, 24] width 41 height 13
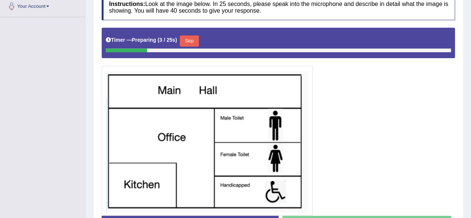
scroll to position [167, 0]
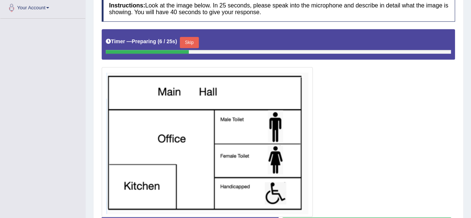
click at [192, 41] on button "Skip" at bounding box center [189, 42] width 19 height 11
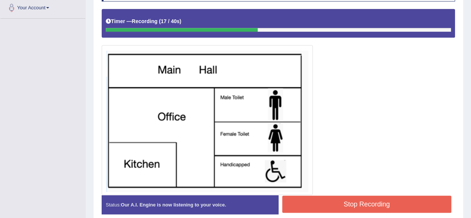
click at [418, 201] on button "Stop Recording" at bounding box center [366, 203] width 169 height 17
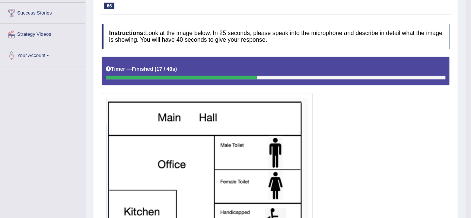
scroll to position [65, 0]
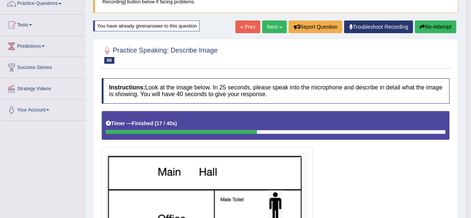
click at [272, 25] on link "Next »" at bounding box center [274, 26] width 25 height 13
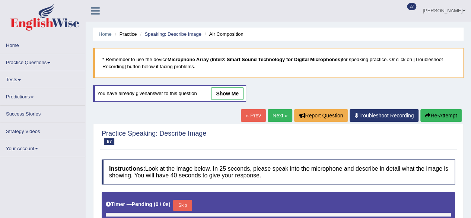
click at [270, 140] on div at bounding box center [278, 137] width 353 height 19
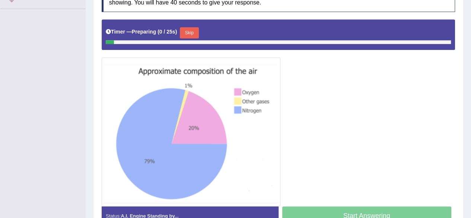
scroll to position [189, 0]
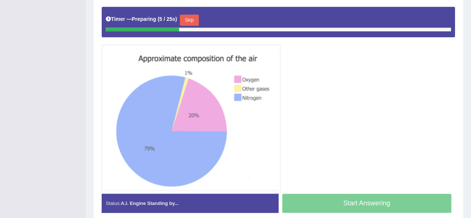
click at [191, 19] on button "Skip" at bounding box center [189, 20] width 19 height 11
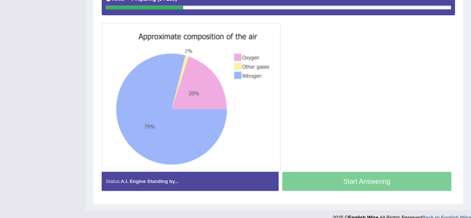
scroll to position [170, 0]
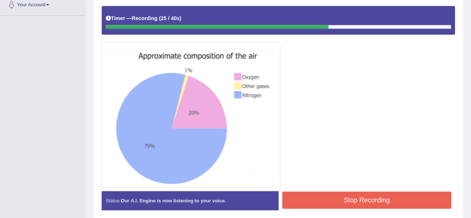
click at [316, 197] on button "Stop Recording" at bounding box center [366, 199] width 169 height 17
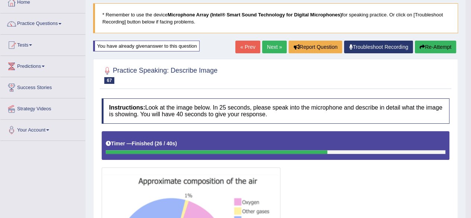
scroll to position [44, 0]
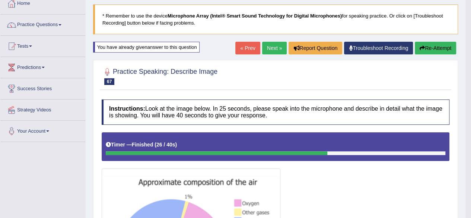
click at [61, 25] on span at bounding box center [59, 24] width 3 height 1
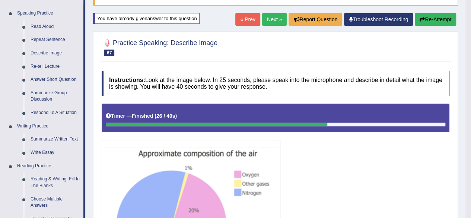
scroll to position [73, 0]
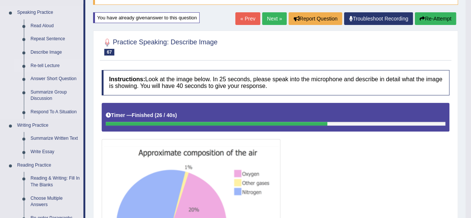
click at [35, 68] on link "Re-tell Lecture" at bounding box center [55, 65] width 56 height 13
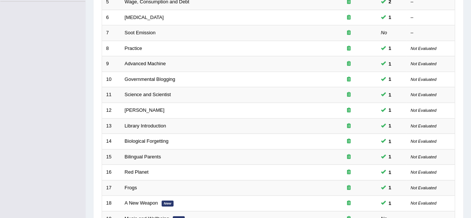
scroll to position [271, 0]
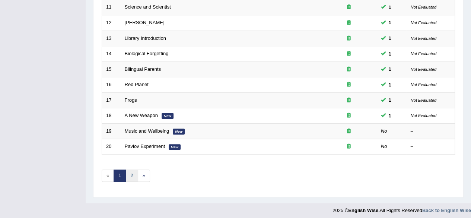
click at [132, 171] on link "2" at bounding box center [131, 175] width 12 height 12
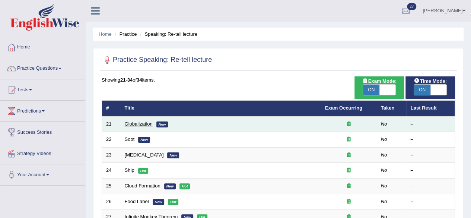
click at [151, 123] on link "Globalization" at bounding box center [139, 124] width 28 height 6
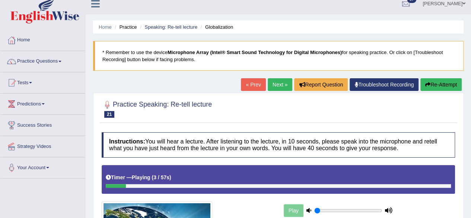
scroll to position [8, 0]
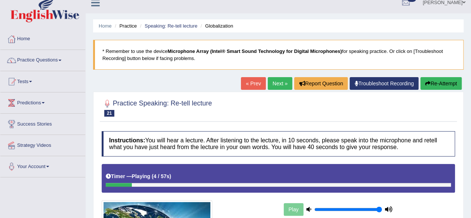
type input "1"
click at [449, 83] on button "Re-Attempt" at bounding box center [440, 83] width 41 height 13
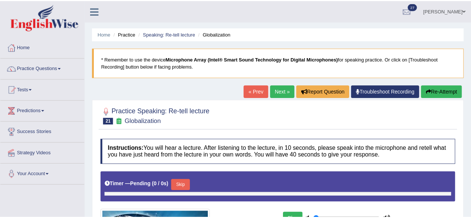
scroll to position [8, 0]
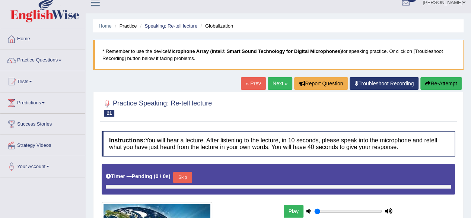
type input "1"
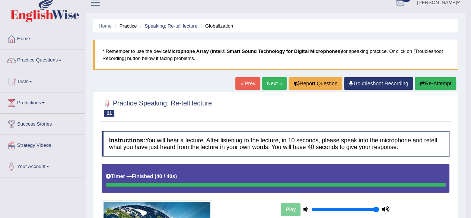
click at [440, 85] on button "Re-Attempt" at bounding box center [435, 83] width 41 height 13
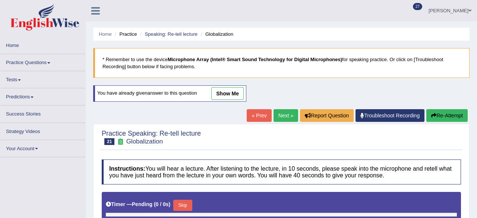
type input "1"
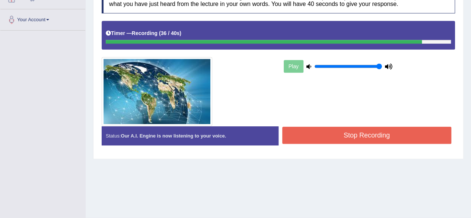
scroll to position [157, 0]
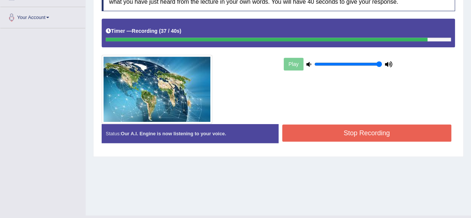
click at [326, 133] on button "Stop Recording" at bounding box center [366, 132] width 169 height 17
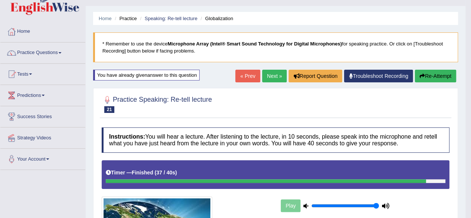
scroll to position [0, 0]
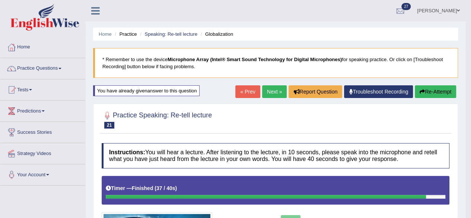
click at [272, 96] on link "Next »" at bounding box center [274, 91] width 25 height 13
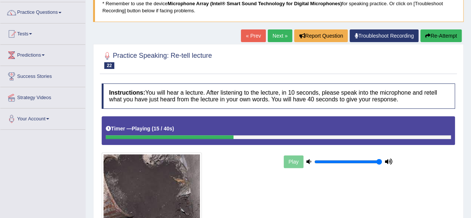
scroll to position [74, 0]
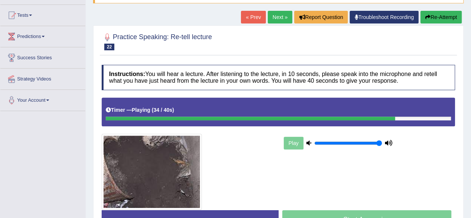
click at [442, 13] on button "Re-Attempt" at bounding box center [440, 17] width 41 height 13
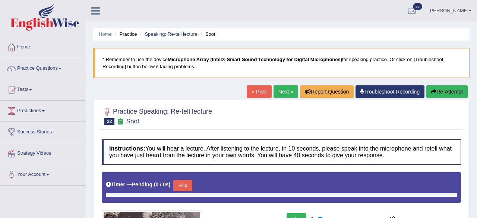
type input "1"
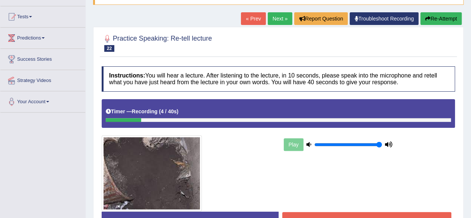
scroll to position [68, 0]
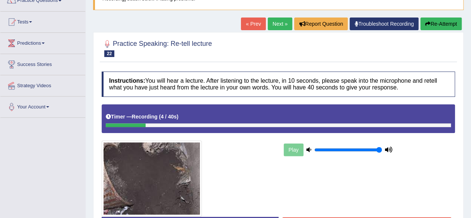
click at [443, 24] on button "Re-Attempt" at bounding box center [440, 23] width 41 height 13
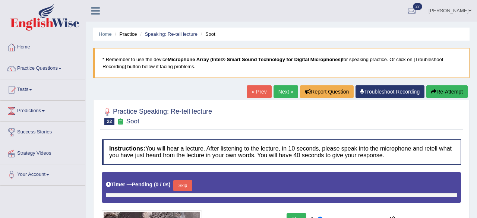
type input "1"
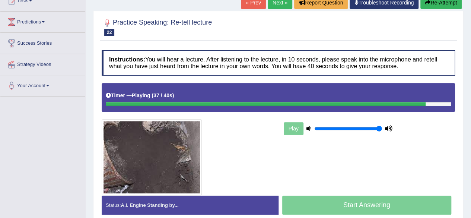
scroll to position [103, 0]
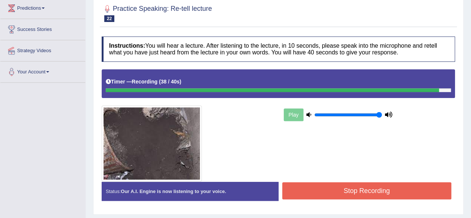
click at [309, 191] on button "Stop Recording" at bounding box center [366, 190] width 169 height 17
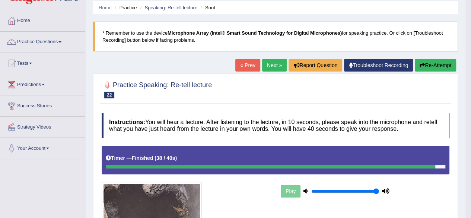
scroll to position [36, 0]
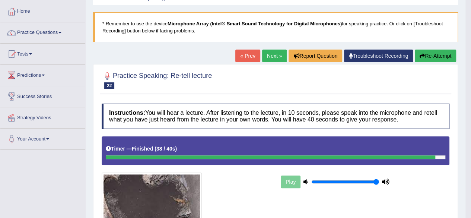
click at [273, 51] on link "Next »" at bounding box center [274, 56] width 25 height 13
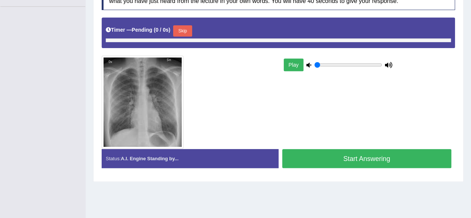
type input "1"
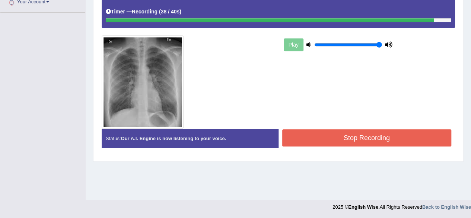
click at [281, 133] on div "Stop Recording" at bounding box center [366, 138] width 177 height 19
click at [296, 141] on button "Stop Recording" at bounding box center [366, 137] width 169 height 17
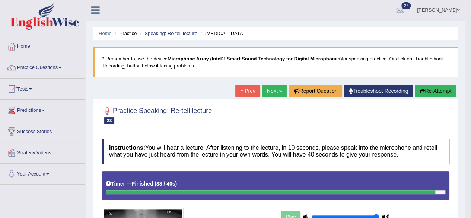
scroll to position [0, 0]
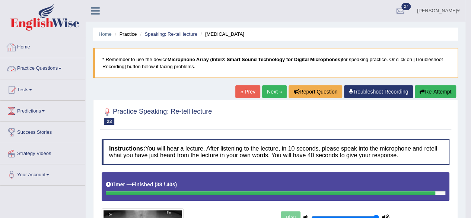
click at [61, 70] on link "Practice Questions" at bounding box center [42, 67] width 85 height 19
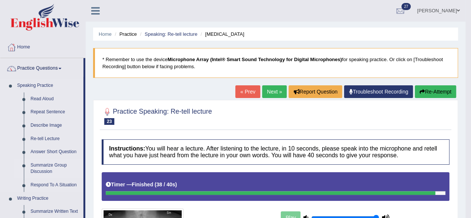
click at [54, 166] on link "Summarize Group Discussion" at bounding box center [55, 169] width 56 height 20
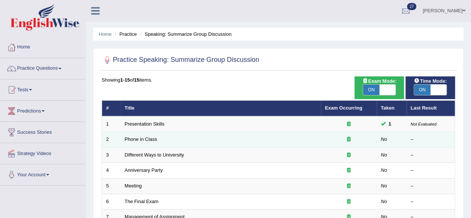
click at [177, 140] on td "Phone in Class" at bounding box center [221, 140] width 200 height 16
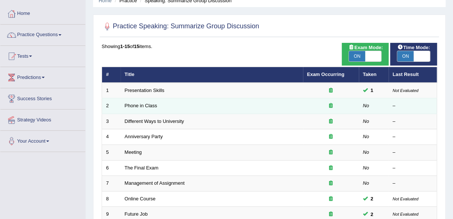
scroll to position [34, 0]
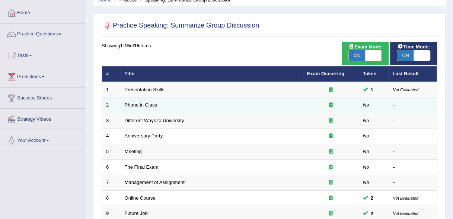
click at [148, 103] on link "Phone in Class" at bounding box center [141, 105] width 32 height 6
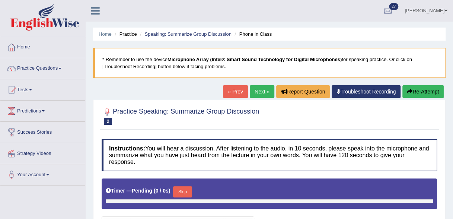
type input "1"
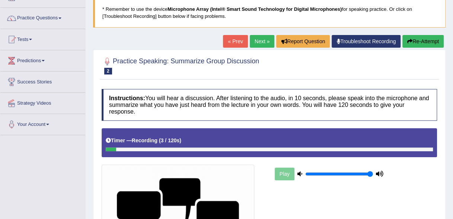
scroll to position [50, 0]
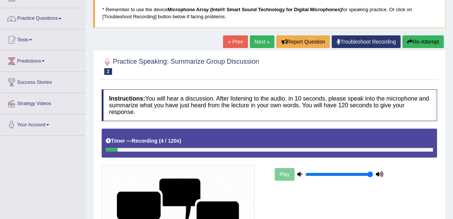
click at [426, 44] on button "Re-Attempt" at bounding box center [422, 41] width 41 height 13
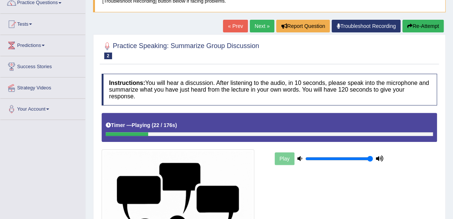
scroll to position [66, 0]
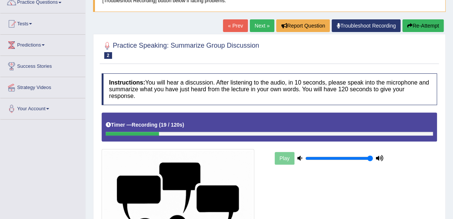
click at [412, 27] on button "Re-Attempt" at bounding box center [422, 25] width 41 height 13
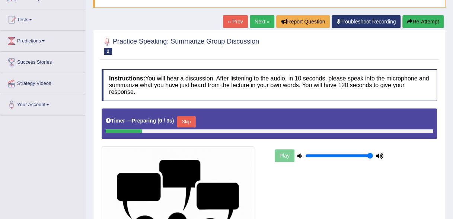
scroll to position [66, 0]
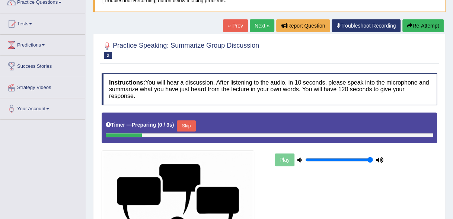
click at [370, 25] on link "Troubleshoot Recording" at bounding box center [366, 25] width 69 height 13
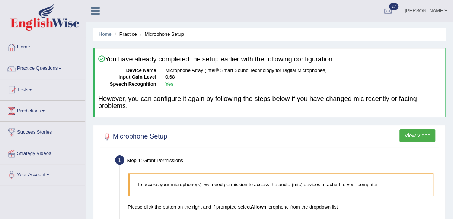
click at [419, 132] on button "View Video" at bounding box center [417, 135] width 36 height 13
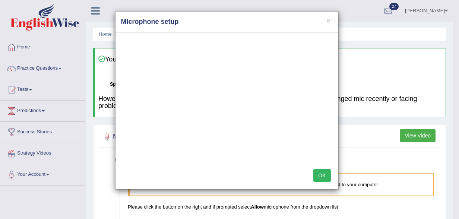
click at [322, 174] on button "OK" at bounding box center [321, 175] width 17 height 13
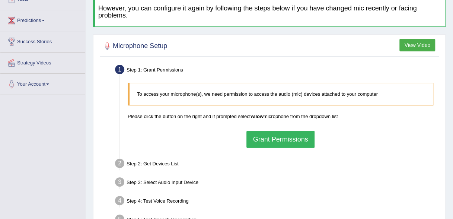
scroll to position [164, 0]
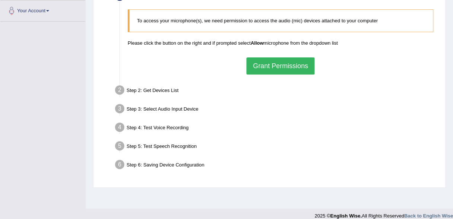
click at [283, 70] on button "Grant Permissions" at bounding box center [280, 65] width 68 height 17
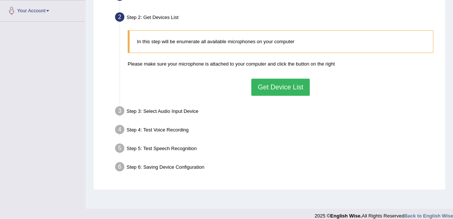
click at [269, 98] on div "In this step will be enumerate all available microphones on your computer Pleas…" at bounding box center [280, 62] width 313 height 73
click at [273, 86] on button "Get Device List" at bounding box center [280, 87] width 58 height 17
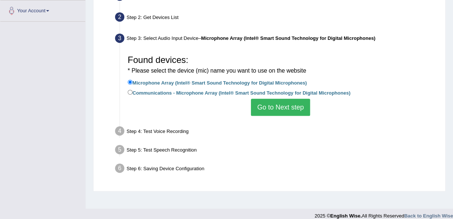
click at [259, 111] on button "Go to Next step" at bounding box center [280, 107] width 59 height 17
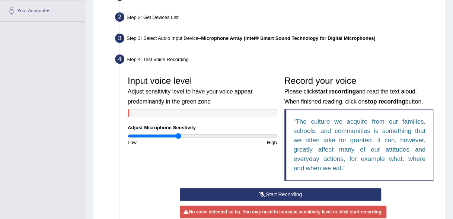
click at [249, 191] on button "Start Recording" at bounding box center [280, 194] width 201 height 13
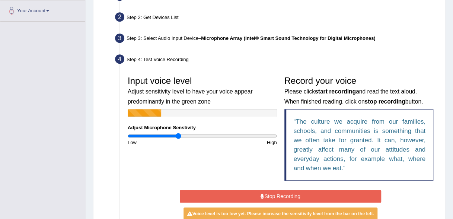
click at [249, 191] on button "Stop Recording" at bounding box center [280, 196] width 201 height 13
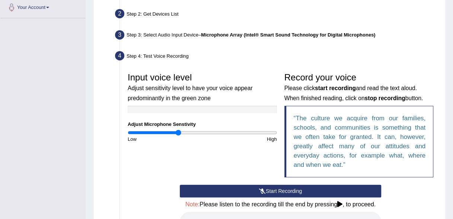
scroll to position [167, 0]
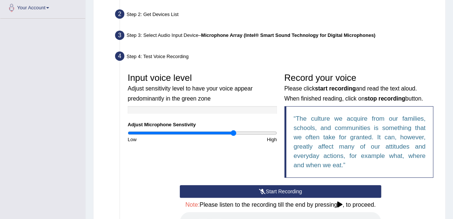
type input "1.44"
click at [232, 134] on input "range" at bounding box center [202, 133] width 149 height 6
click at [244, 189] on button "Start Recording" at bounding box center [280, 191] width 201 height 13
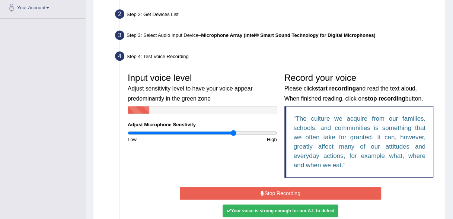
click at [244, 189] on button "Stop Recording" at bounding box center [280, 193] width 201 height 13
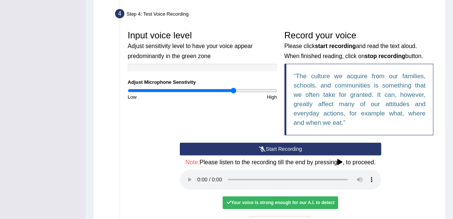
scroll to position [241, 0]
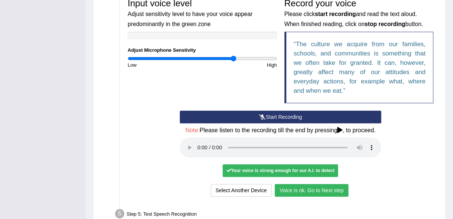
click at [297, 189] on button "Voice is ok. Go to Next step" at bounding box center [312, 190] width 74 height 13
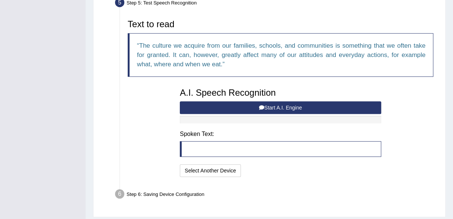
click at [299, 108] on button "Start A.I. Engine" at bounding box center [280, 107] width 201 height 13
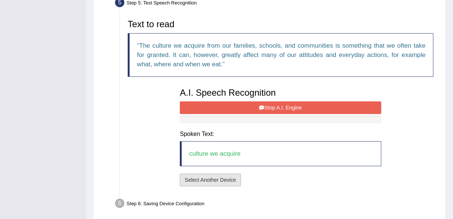
click at [214, 181] on button "Select Another Device" at bounding box center [210, 179] width 61 height 13
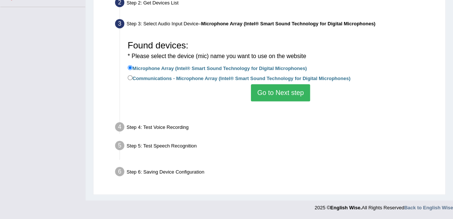
scroll to position [172, 0]
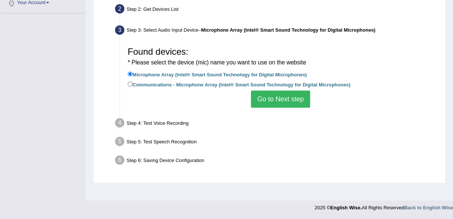
click at [267, 99] on button "Go to Next step" at bounding box center [280, 98] width 59 height 17
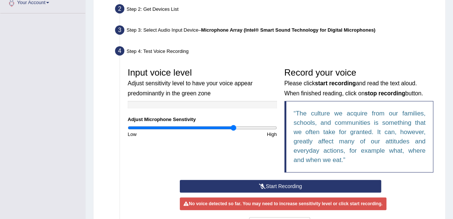
click at [235, 186] on button "Start Recording" at bounding box center [280, 186] width 201 height 13
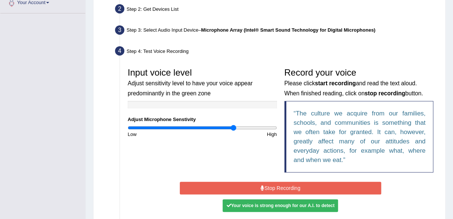
click at [243, 196] on div "Start Recording Stop Recording Note: Please listen to the recording till the en…" at bounding box center [280, 207] width 209 height 54
click at [242, 208] on div "Your voice is strong enough for our A.I. to detect" at bounding box center [280, 205] width 115 height 13
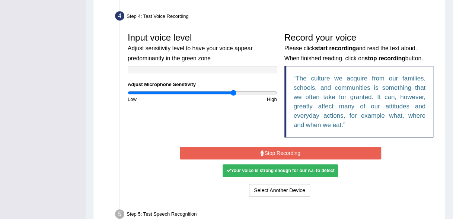
scroll to position [217, 0]
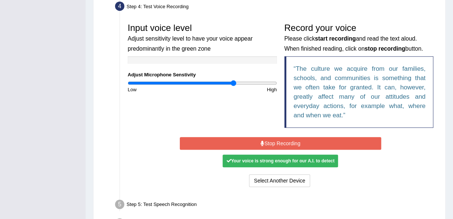
click at [287, 140] on button "Stop Recording" at bounding box center [280, 143] width 201 height 13
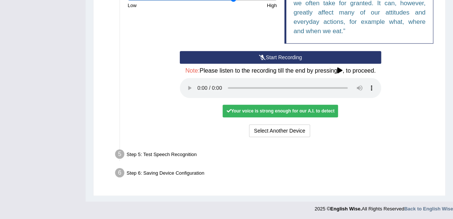
scroll to position [286, 0]
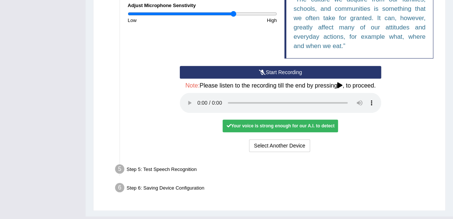
click at [278, 125] on div "Your voice is strong enough for our A.I. to detect" at bounding box center [280, 126] width 115 height 13
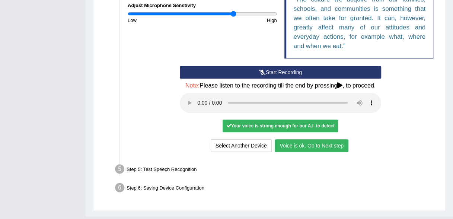
click at [312, 147] on button "Voice is ok. Go to Next step" at bounding box center [312, 145] width 74 height 13
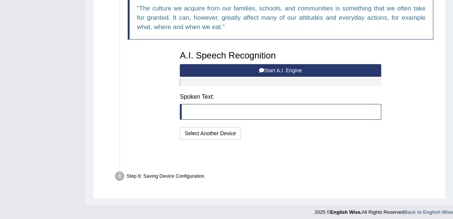
scroll to position [262, 0]
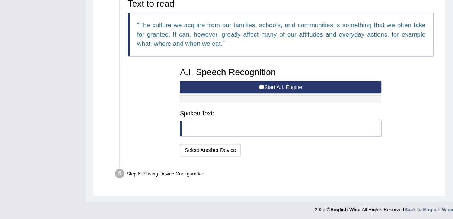
click at [261, 85] on icon at bounding box center [261, 87] width 5 height 5
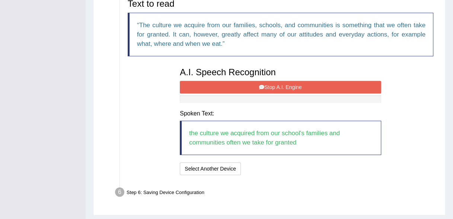
click at [269, 85] on button "Stop A.I. Engine" at bounding box center [280, 87] width 201 height 13
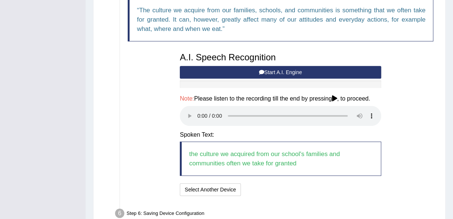
scroll to position [316, 0]
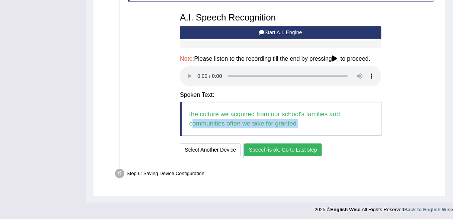
drag, startPoint x: 191, startPoint y: 127, endPoint x: 264, endPoint y: 149, distance: 75.6
click at [264, 149] on div "A.I. Speech Recognition Start A.I. Engine Stop A.I. Engine Note: Please listen …" at bounding box center [280, 83] width 209 height 149
click at [265, 147] on button "Speech is ok. Go to Last step" at bounding box center [283, 149] width 78 height 13
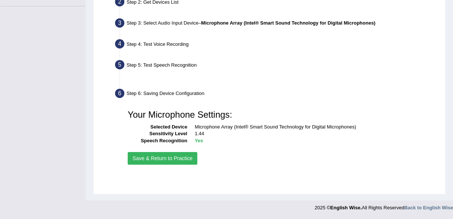
scroll to position [172, 0]
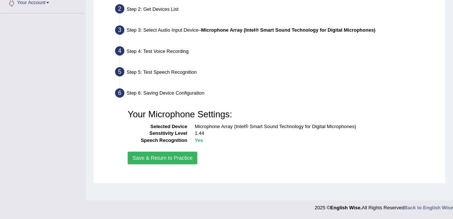
click at [170, 156] on button "Save & Return to Practice" at bounding box center [163, 158] width 70 height 13
click at [166, 160] on button "Save & Return to Practice" at bounding box center [163, 158] width 70 height 13
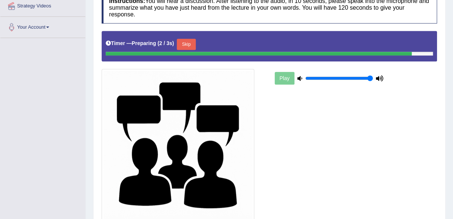
scroll to position [164, 0]
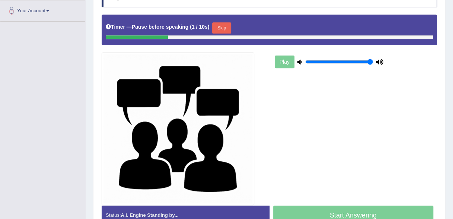
click at [219, 26] on button "Skip" at bounding box center [221, 27] width 19 height 11
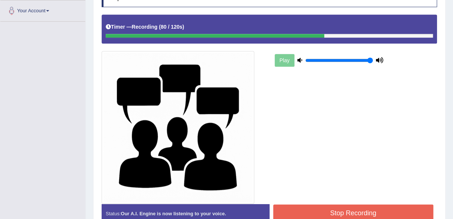
click at [290, 206] on button "Stop Recording" at bounding box center [353, 212] width 160 height 17
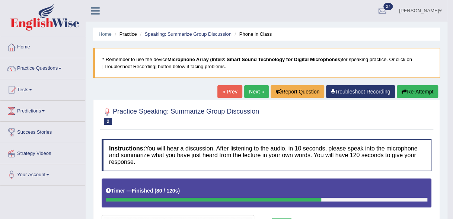
scroll to position [0, 0]
click at [61, 68] on span at bounding box center [59, 68] width 3 height 1
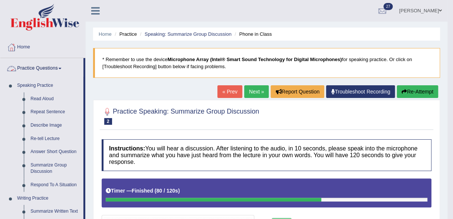
click at [64, 182] on link "Respond To A Situation" at bounding box center [55, 184] width 56 height 13
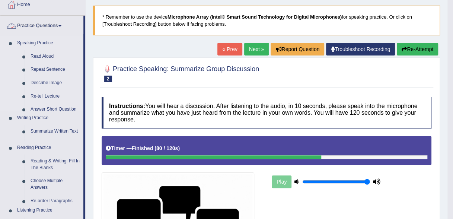
scroll to position [48, 0]
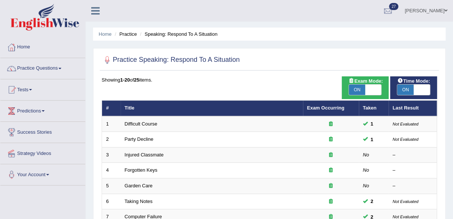
click at [61, 68] on span at bounding box center [59, 68] width 3 height 1
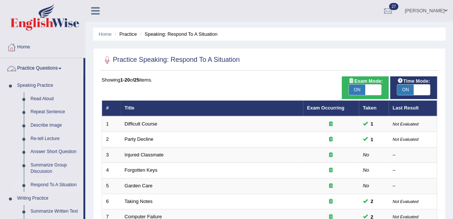
click at [357, 88] on span "ON" at bounding box center [357, 90] width 16 height 10
checkbox input "false"
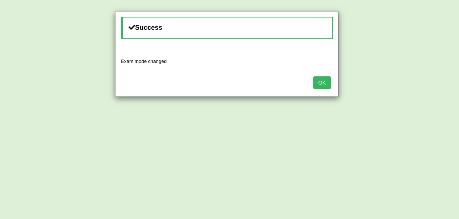
click at [318, 83] on button "OK" at bounding box center [321, 82] width 17 height 13
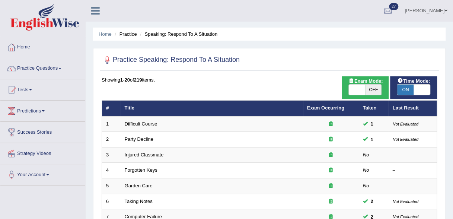
click at [411, 91] on span "ON" at bounding box center [405, 90] width 16 height 10
checkbox input "false"
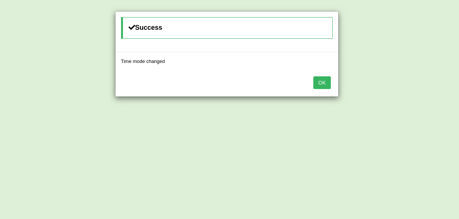
click at [324, 86] on button "OK" at bounding box center [321, 82] width 17 height 13
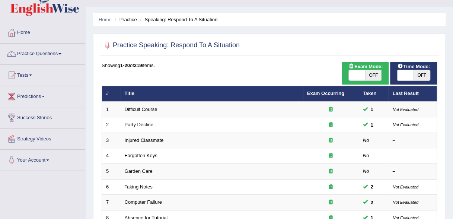
scroll to position [36, 0]
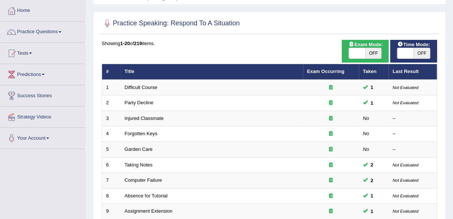
click at [61, 32] on span at bounding box center [59, 31] width 3 height 1
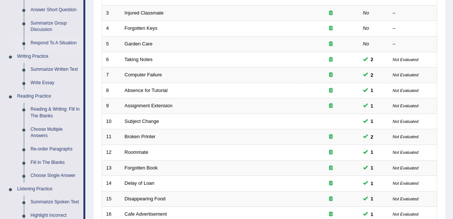
scroll to position [139, 0]
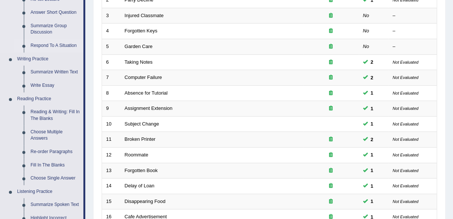
click at [60, 47] on link "Respond To A Situation" at bounding box center [55, 45] width 56 height 13
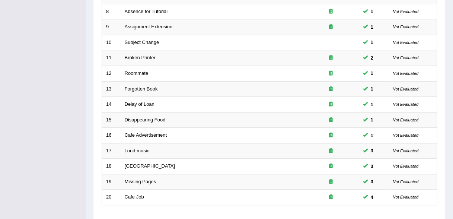
scroll to position [270, 0]
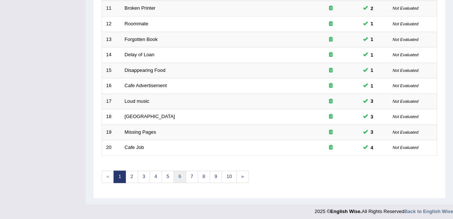
click at [173, 177] on link "6" at bounding box center [179, 177] width 12 height 12
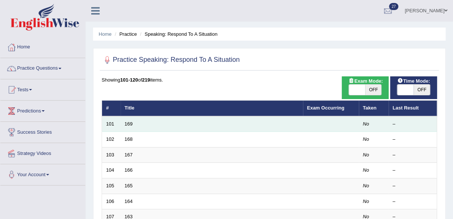
click at [141, 129] on td "169" at bounding box center [212, 124] width 182 height 16
click at [128, 121] on link "169" at bounding box center [129, 124] width 8 height 6
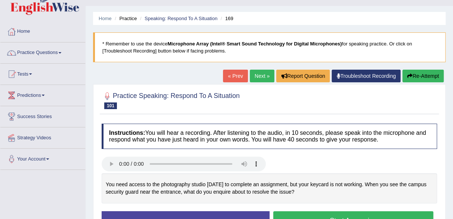
scroll to position [40, 0]
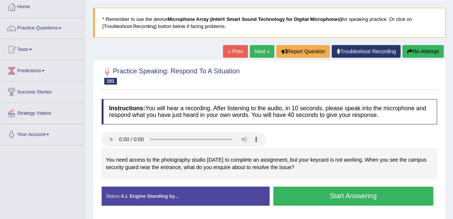
click at [394, 189] on button "Start Answering" at bounding box center [353, 196] width 160 height 19
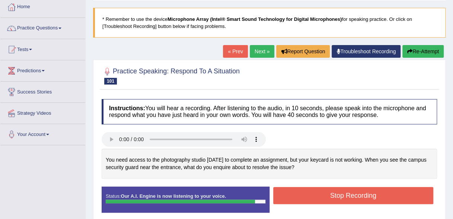
click at [393, 195] on button "Stop Recording" at bounding box center [353, 195] width 160 height 17
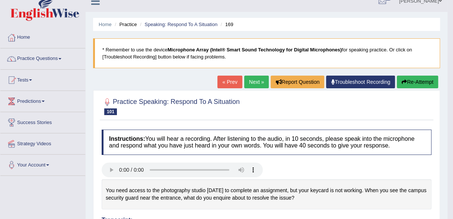
scroll to position [0, 0]
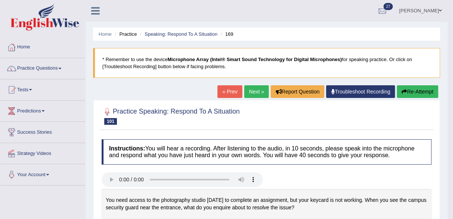
click at [256, 89] on link "Next »" at bounding box center [256, 91] width 25 height 13
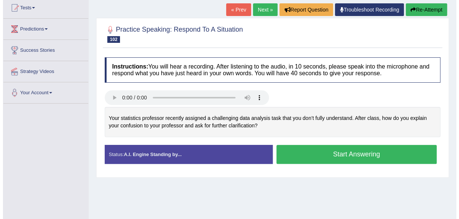
scroll to position [99, 0]
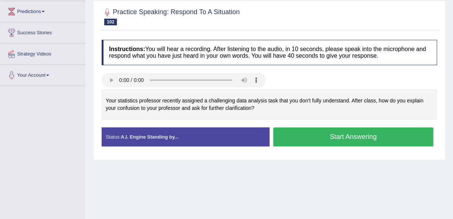
click at [331, 138] on button "Start Answering" at bounding box center [353, 136] width 160 height 19
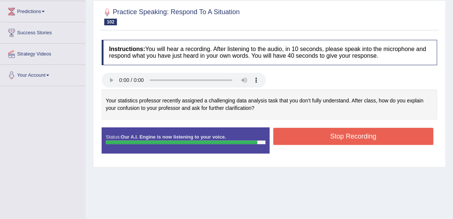
click at [396, 135] on button "Stop Recording" at bounding box center [353, 136] width 160 height 17
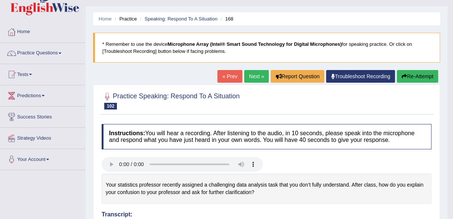
scroll to position [0, 0]
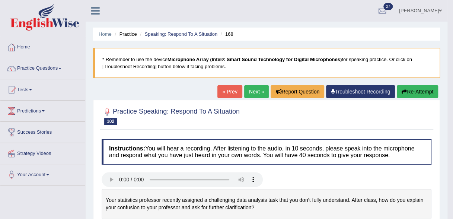
click at [258, 93] on link "Next »" at bounding box center [256, 91] width 25 height 13
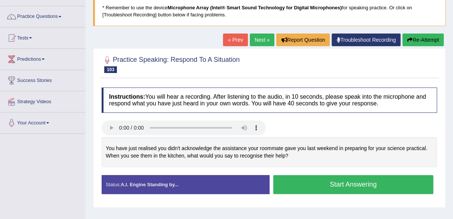
scroll to position [73, 0]
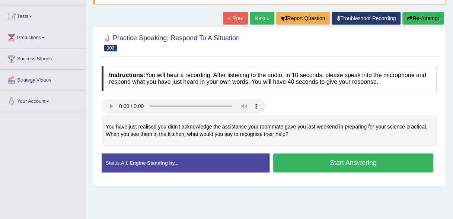
click at [303, 165] on button "Start Answering" at bounding box center [353, 162] width 160 height 19
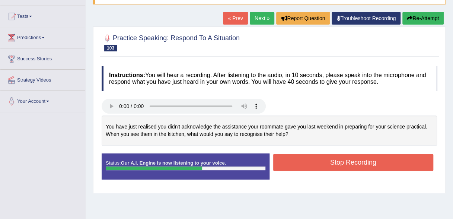
click at [310, 161] on button "Stop Recording" at bounding box center [353, 162] width 160 height 17
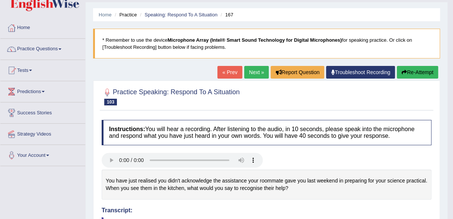
scroll to position [0, 0]
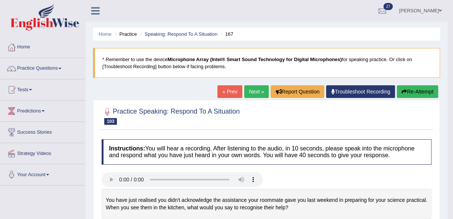
click at [258, 94] on link "Next »" at bounding box center [256, 91] width 25 height 13
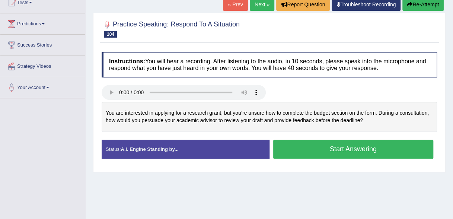
scroll to position [104, 0]
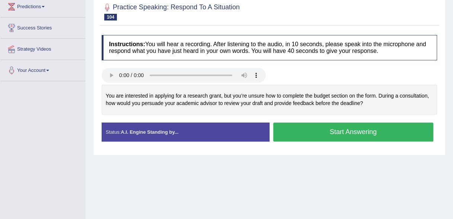
click at [337, 133] on button "Start Answering" at bounding box center [353, 131] width 160 height 19
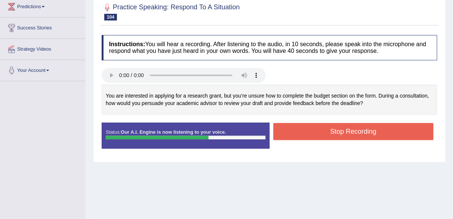
click at [295, 130] on button "Stop Recording" at bounding box center [353, 131] width 160 height 17
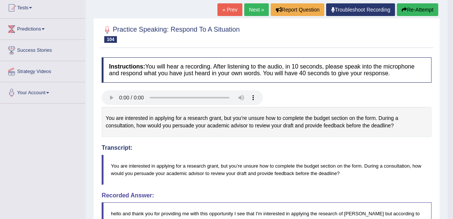
scroll to position [79, 0]
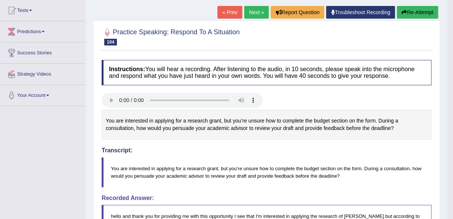
click at [256, 12] on link "Next »" at bounding box center [256, 12] width 25 height 13
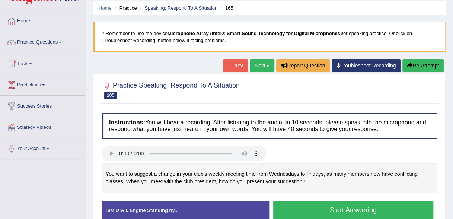
scroll to position [26, 0]
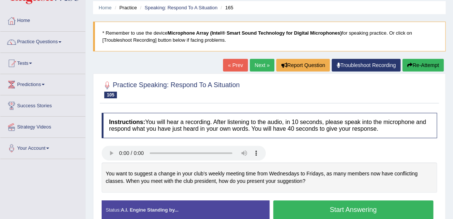
click at [401, 210] on button "Start Answering" at bounding box center [353, 209] width 160 height 19
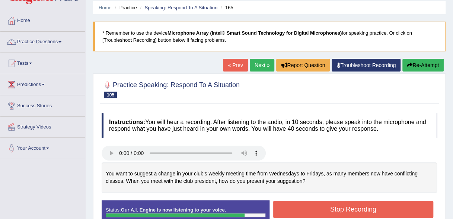
click at [342, 207] on button "Stop Recording" at bounding box center [353, 209] width 160 height 17
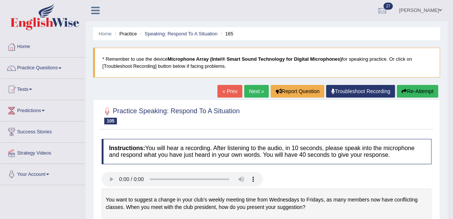
scroll to position [0, 0]
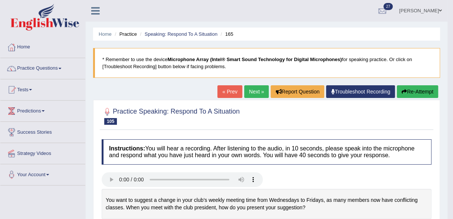
click at [61, 68] on span at bounding box center [59, 68] width 3 height 1
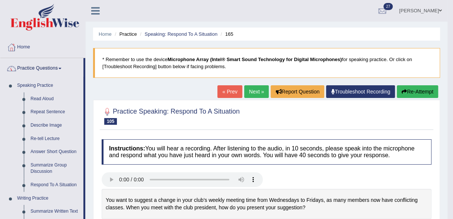
click at [48, 113] on link "Repeat Sentence" at bounding box center [55, 111] width 56 height 13
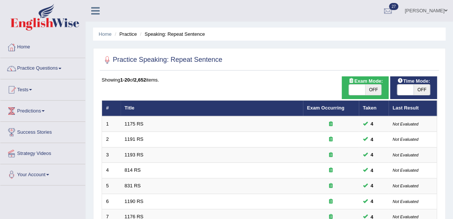
click at [61, 68] on span at bounding box center [59, 68] width 3 height 1
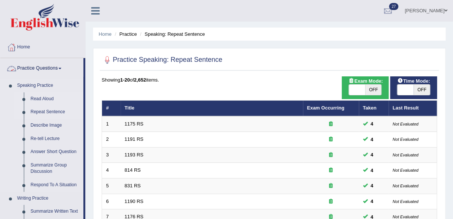
click at [48, 98] on link "Read Aloud" at bounding box center [55, 98] width 56 height 13
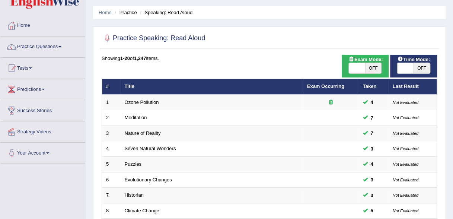
scroll to position [35, 0]
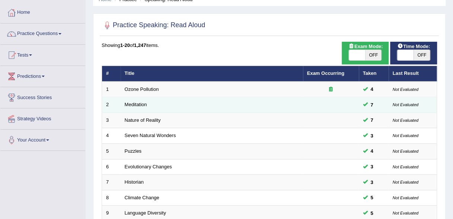
click at [173, 107] on td "Meditation" at bounding box center [212, 105] width 182 height 16
click at [137, 106] on link "Meditation" at bounding box center [136, 105] width 22 height 6
click at [136, 105] on link "Meditation" at bounding box center [136, 105] width 22 height 6
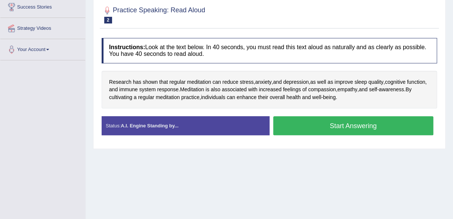
scroll to position [126, 0]
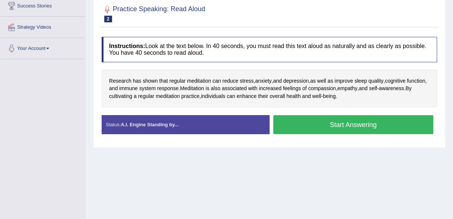
click at [301, 127] on button "Start Answering" at bounding box center [353, 124] width 160 height 19
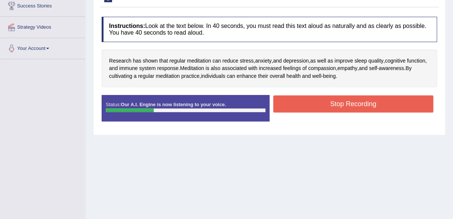
click at [293, 115] on div "Status: Our A.I. Engine is now listening to your voice. Start Answering Stop Re…" at bounding box center [269, 112] width 335 height 34
click at [295, 106] on button "Stop Recording" at bounding box center [353, 103] width 160 height 17
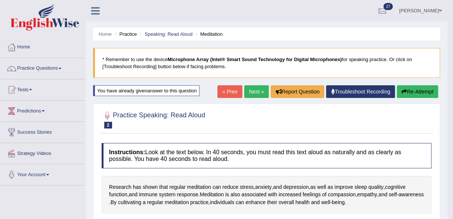
scroll to position [0, 0]
click at [63, 66] on link "Practice Questions" at bounding box center [42, 67] width 85 height 19
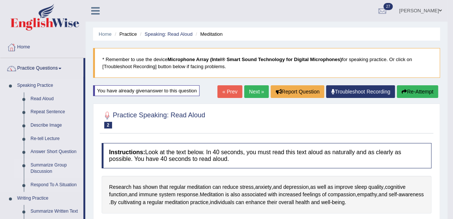
click at [55, 169] on link "Summarize Group Discussion" at bounding box center [55, 169] width 56 height 20
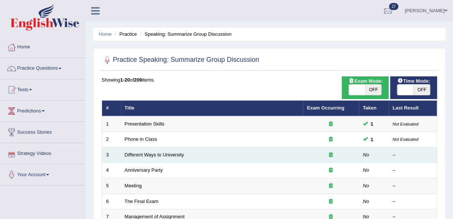
click at [222, 159] on td "Different Ways to University" at bounding box center [212, 155] width 182 height 16
click at [148, 157] on td "Different Ways to University" at bounding box center [212, 155] width 182 height 16
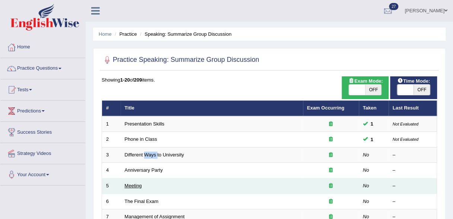
click at [140, 184] on link "Meeting" at bounding box center [133, 186] width 17 height 6
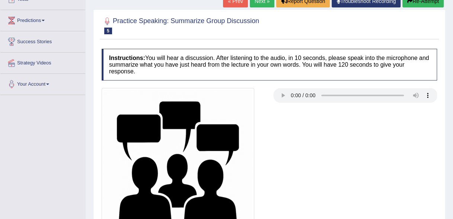
scroll to position [164, 0]
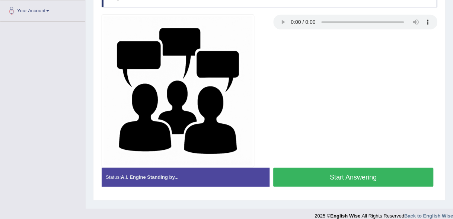
click at [301, 175] on button "Start Answering" at bounding box center [353, 177] width 160 height 19
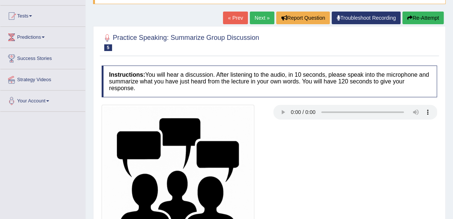
scroll to position [74, 0]
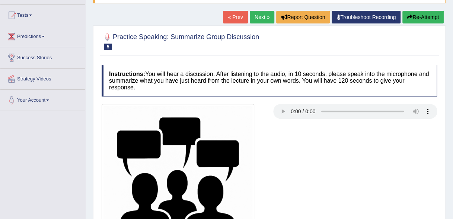
click at [296, 123] on div at bounding box center [269, 180] width 343 height 153
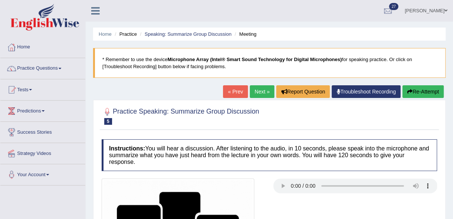
scroll to position [0, 0]
click at [412, 88] on button "Re-Attempt" at bounding box center [422, 91] width 41 height 13
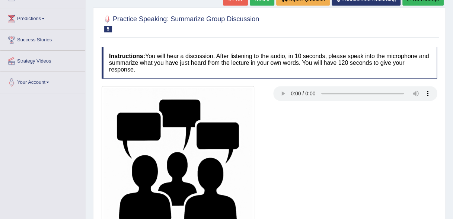
scroll to position [172, 0]
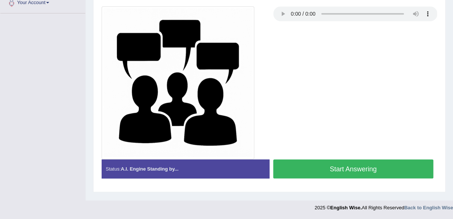
click at [341, 165] on button "Start Answering" at bounding box center [353, 168] width 160 height 19
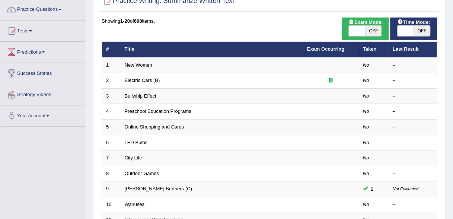
scroll to position [59, 0]
click at [32, 31] on span at bounding box center [30, 30] width 3 height 1
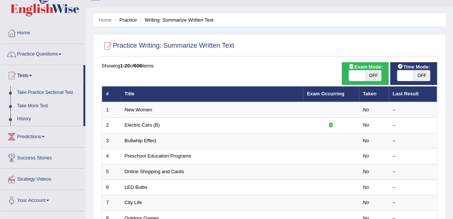
scroll to position [13, 0]
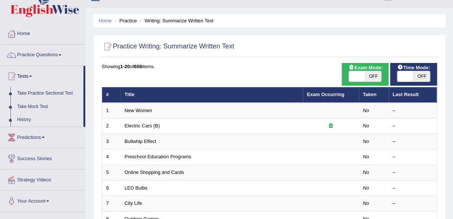
click at [48, 55] on link "Practice Questions" at bounding box center [42, 54] width 85 height 19
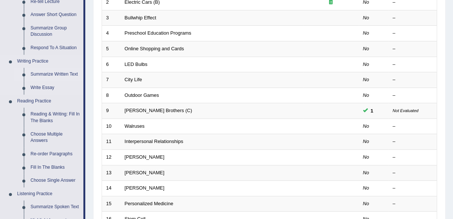
click at [39, 74] on link "Summarize Written Text" at bounding box center [55, 74] width 56 height 13
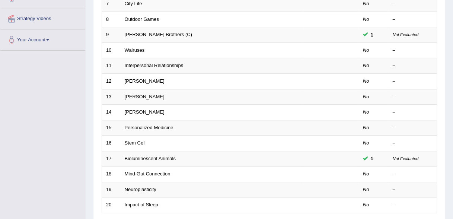
scroll to position [363, 0]
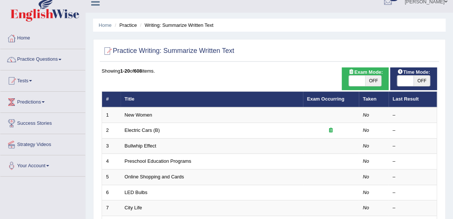
scroll to position [9, 0]
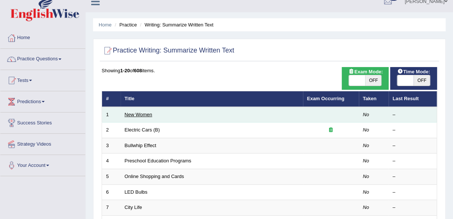
click at [142, 114] on link "New Women" at bounding box center [139, 115] width 28 height 6
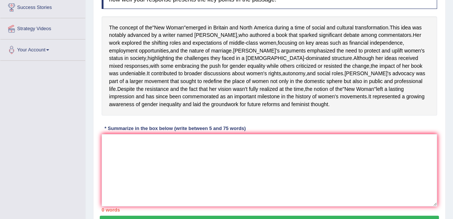
scroll to position [131, 0]
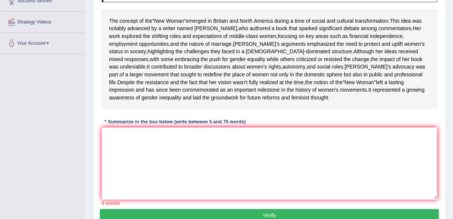
click at [401, 142] on div "Instructions: Read the passage below and summarize it using one sentence. Type …" at bounding box center [269, 88] width 339 height 242
click at [191, 181] on textarea at bounding box center [269, 163] width 335 height 72
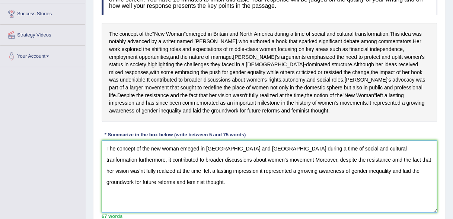
scroll to position [119, 0]
click at [410, 163] on textarea "The concept of the new woman emeged in britain and north america during a time …" at bounding box center [269, 176] width 335 height 72
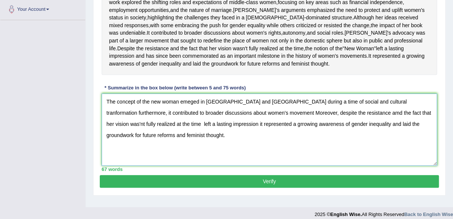
scroll to position [167, 0]
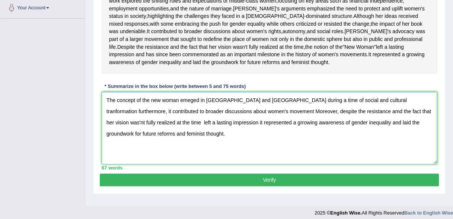
type textarea "The concept of the new woman emeged in britain and north america during a time …"
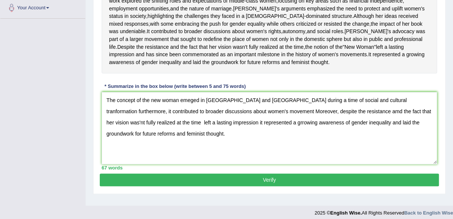
click at [393, 186] on button "Verify" at bounding box center [269, 179] width 339 height 13
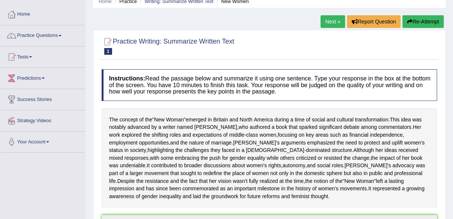
scroll to position [0, 0]
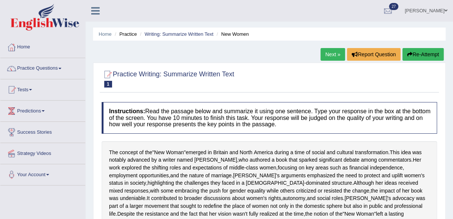
click at [61, 68] on span at bounding box center [59, 68] width 3 height 1
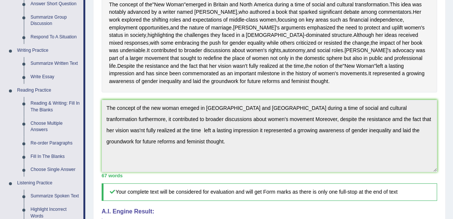
scroll to position [147, 0]
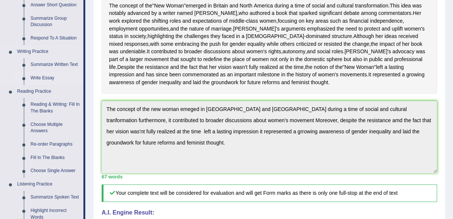
click at [39, 77] on link "Write Essay" at bounding box center [55, 77] width 56 height 13
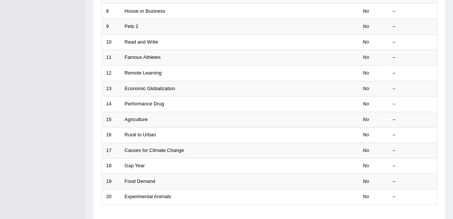
scroll to position [270, 0]
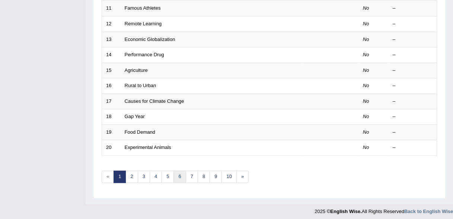
click at [176, 178] on link "6" at bounding box center [179, 177] width 12 height 12
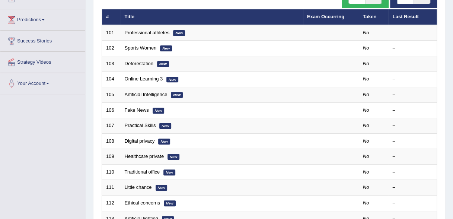
scroll to position [270, 0]
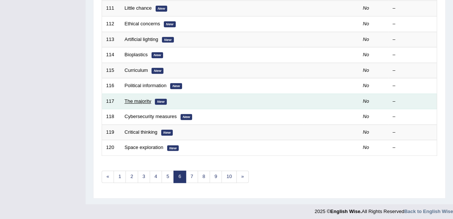
click at [150, 99] on link "The majority" at bounding box center [138, 101] width 27 height 6
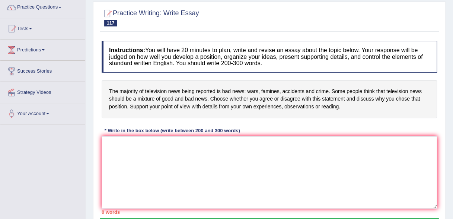
scroll to position [65, 0]
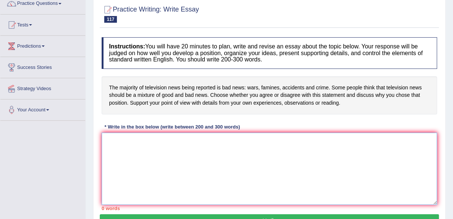
click at [229, 180] on textarea at bounding box center [269, 169] width 335 height 72
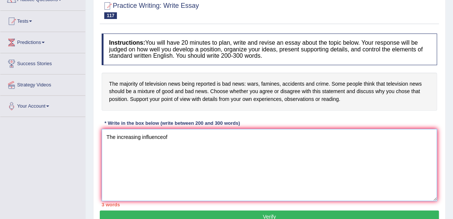
scroll to position [69, 0]
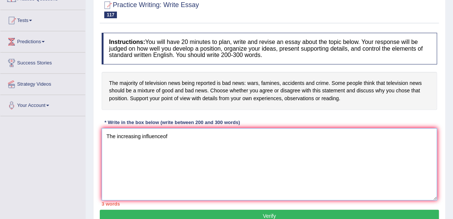
click at [163, 138] on textarea "The increasing influenceof" at bounding box center [269, 164] width 335 height 72
click at [170, 137] on textarea "The increasing influence of" at bounding box center [269, 164] width 335 height 72
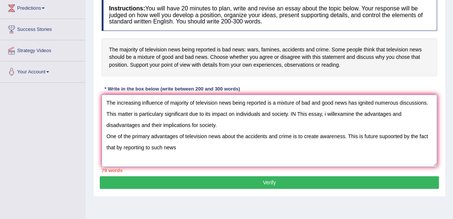
scroll to position [105, 0]
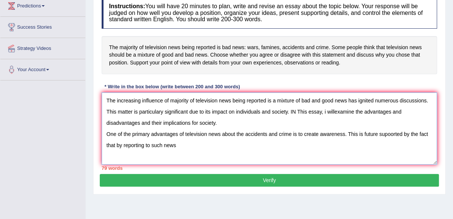
click at [394, 137] on textarea "The increasing influence of majority of television news being reported is a mix…" at bounding box center [269, 128] width 335 height 72
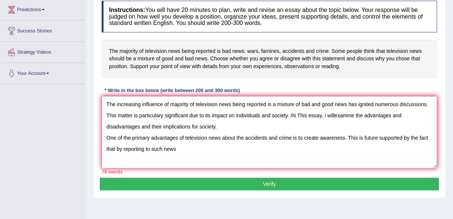
scroll to position [102, 0]
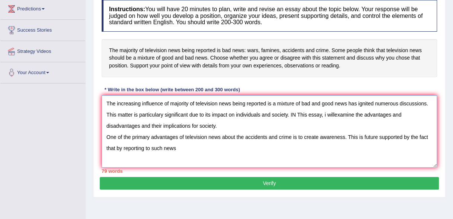
click at [178, 149] on textarea "The increasing influence of majority of television news being reported is a mix…" at bounding box center [269, 131] width 335 height 72
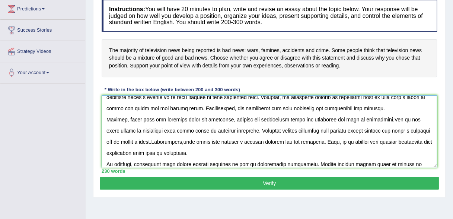
scroll to position [73, 0]
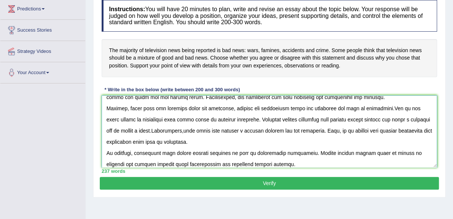
type textarea "The increasing influence of majority of television news being reported is a mix…"
click at [188, 188] on button "Verify" at bounding box center [269, 183] width 339 height 13
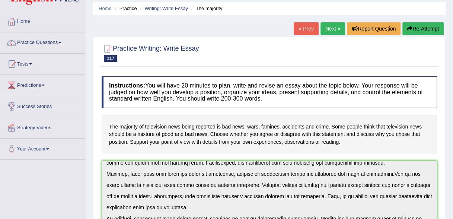
scroll to position [0, 0]
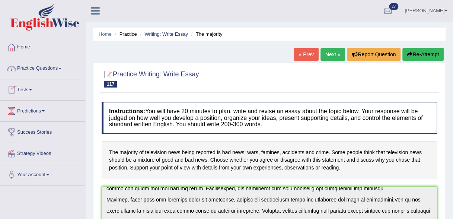
click at [64, 68] on link "Practice Questions" at bounding box center [42, 67] width 85 height 19
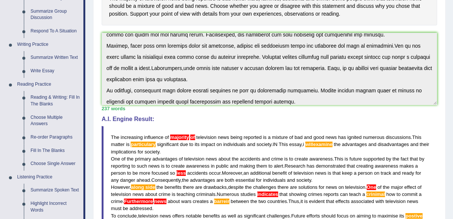
scroll to position [169, 0]
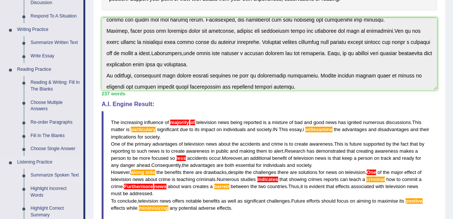
click at [36, 176] on link "Summarize Spoken Text" at bounding box center [55, 175] width 56 height 13
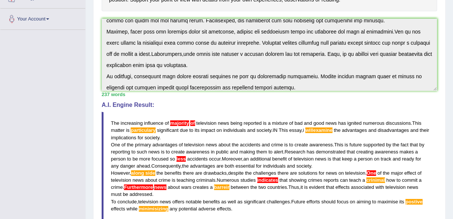
scroll to position [205, 0]
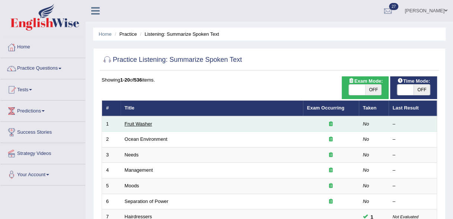
click at [147, 124] on link "Fruit Washer" at bounding box center [139, 124] width 28 height 6
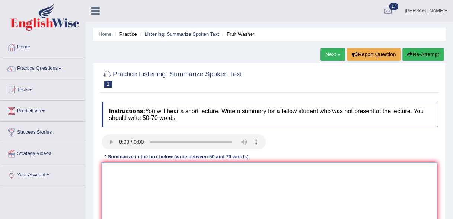
click at [119, 171] on textarea at bounding box center [269, 198] width 335 height 72
click at [136, 171] on textarea "The speakerprovides" at bounding box center [269, 198] width 335 height 72
click at [161, 169] on textarea "The speaker provides" at bounding box center [269, 198] width 335 height 72
click at [263, 174] on textarea "The speaker provides breif information about fruits and vegetables." at bounding box center [269, 198] width 335 height 72
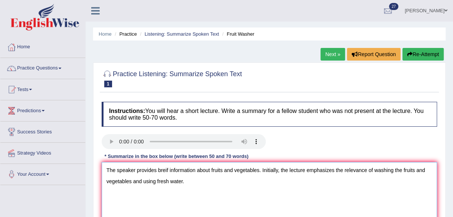
click at [213, 185] on textarea "The speaker provides breif information about fruits and vegetables. Initially, …" at bounding box center [269, 198] width 335 height 72
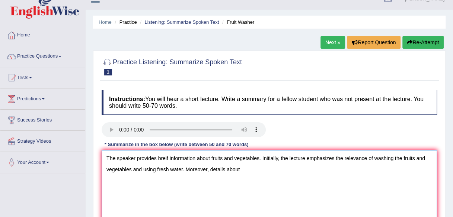
scroll to position [12, 0]
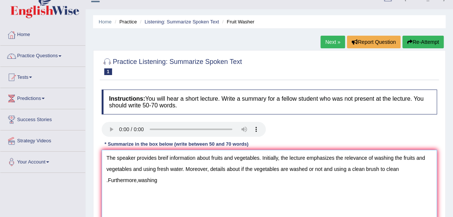
click at [398, 171] on textarea "The speaker provides breif information about fruits and vegetables. Initially, …" at bounding box center [269, 186] width 335 height 72
click at [108, 182] on textarea "The speaker provides breif information about fruits and vegetables. Initially, …" at bounding box center [269, 186] width 335 height 72
click at [162, 181] on textarea "The speaker provides breif information about fruits and vegetables. Initially, …" at bounding box center [269, 186] width 335 height 72
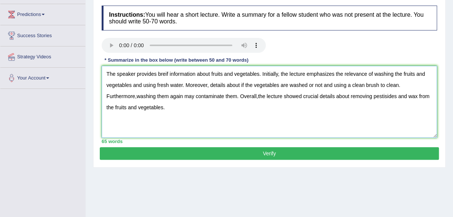
scroll to position [116, 0]
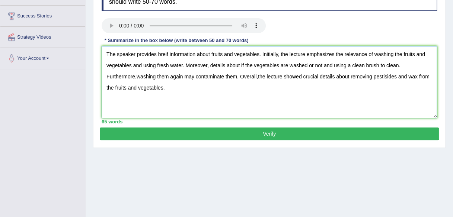
type textarea "The speaker provides breif information about fruits and vegetables. Initially, …"
click at [328, 136] on button "Verify" at bounding box center [269, 134] width 339 height 13
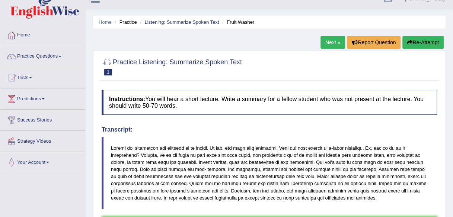
scroll to position [0, 0]
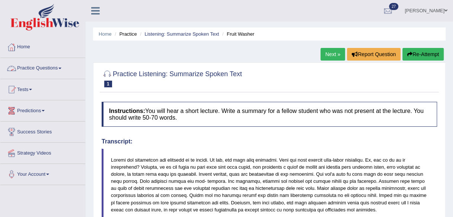
click at [64, 68] on link "Practice Questions" at bounding box center [42, 67] width 85 height 19
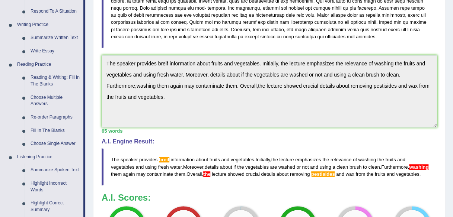
scroll to position [198, 0]
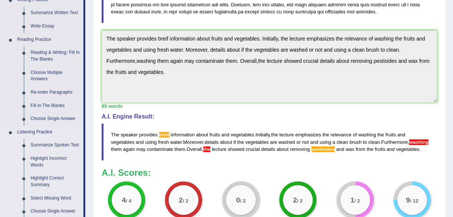
click at [51, 160] on link "Highlight Incorrect Words" at bounding box center [55, 162] width 56 height 20
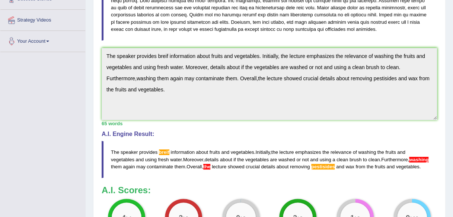
scroll to position [261, 0]
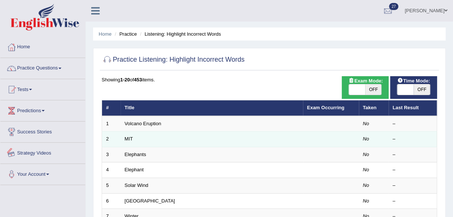
click at [184, 139] on td "MIT" at bounding box center [212, 140] width 182 height 16
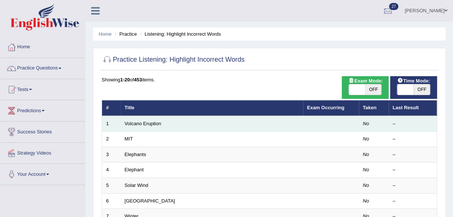
click at [142, 120] on td "Volcano Eruption" at bounding box center [212, 124] width 182 height 16
click at [141, 125] on link "Volcano Eruption" at bounding box center [143, 124] width 36 height 6
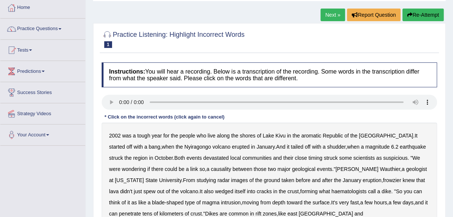
scroll to position [54, 0]
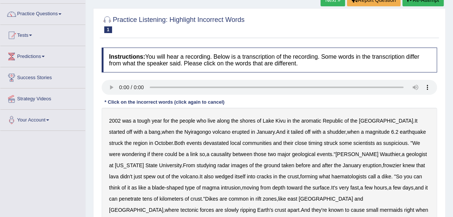
click at [311, 119] on b "aromatic" at bounding box center [311, 121] width 20 height 6
click at [327, 131] on b "shudder" at bounding box center [336, 132] width 19 height 6
click at [385, 164] on b "frowzier" at bounding box center [392, 166] width 18 height 6
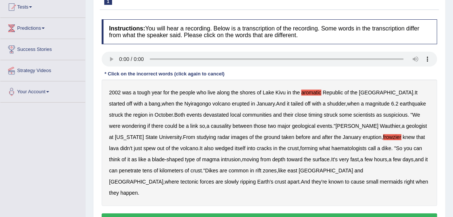
scroll to position [84, 0]
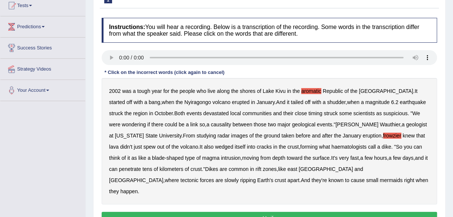
click at [340, 147] on b "haematologists" at bounding box center [348, 147] width 35 height 6
click at [380, 178] on b "mermaids" at bounding box center [391, 181] width 23 height 6
click at [273, 212] on button "Verify" at bounding box center [269, 218] width 335 height 13
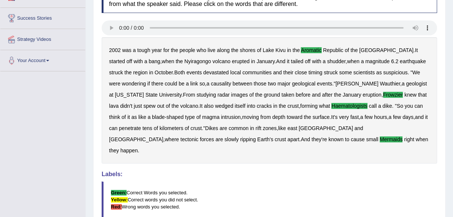
click at [273, 210] on div "Instructions: You will hear a recording. Below is a transcription of the record…" at bounding box center [269, 130] width 339 height 293
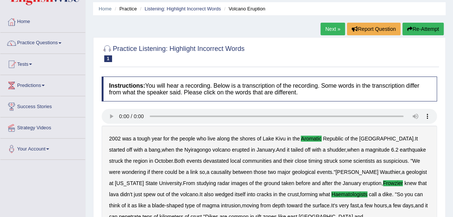
scroll to position [0, 0]
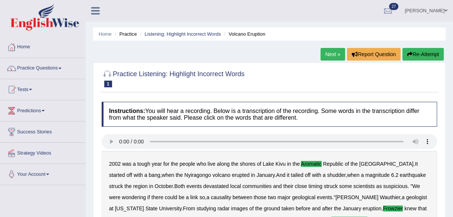
click at [329, 56] on link "Next »" at bounding box center [333, 54] width 25 height 13
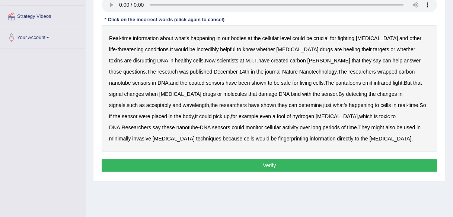
scroll to position [139, 0]
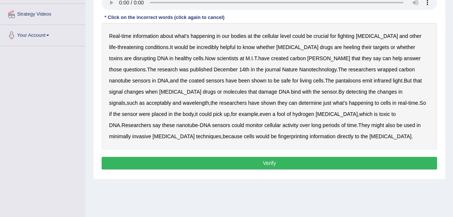
click at [343, 44] on b "heeling" at bounding box center [351, 47] width 17 height 6
click at [307, 58] on b "[PERSON_NAME]" at bounding box center [328, 58] width 43 height 6
click at [335, 78] on b "pantaloons" at bounding box center [348, 81] width 26 height 6
click at [171, 100] on b "acceptably" at bounding box center [158, 103] width 25 height 6
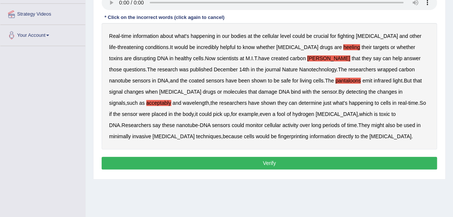
click at [277, 114] on b "fool" at bounding box center [281, 114] width 9 height 6
click at [278, 134] on b "fingerprinting" at bounding box center [293, 137] width 30 height 6
click at [153, 157] on button "Verify" at bounding box center [269, 163] width 335 height 13
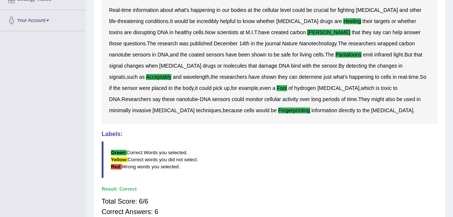
click at [153, 156] on blockquote "Green: Correct Words you selected. Yellow: Correct words you did not select. Re…" at bounding box center [269, 159] width 335 height 37
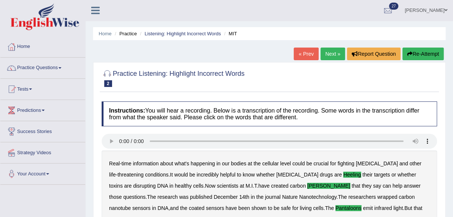
scroll to position [0, 0]
click at [62, 66] on link "Practice Questions" at bounding box center [42, 67] width 85 height 19
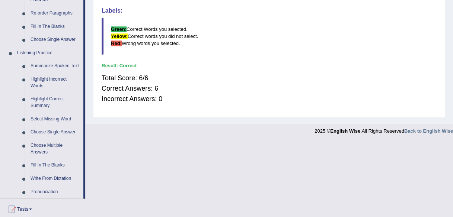
scroll to position [293, 0]
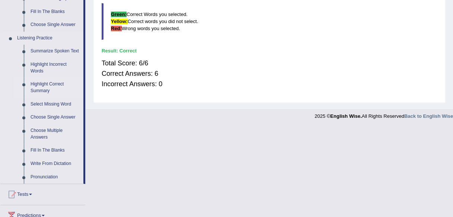
click at [46, 88] on link "Highlight Correct Summary" at bounding box center [55, 88] width 56 height 20
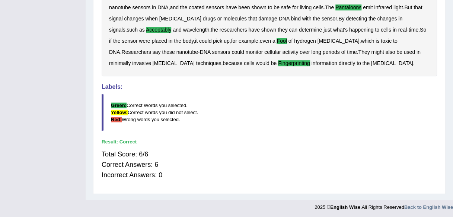
scroll to position [117, 0]
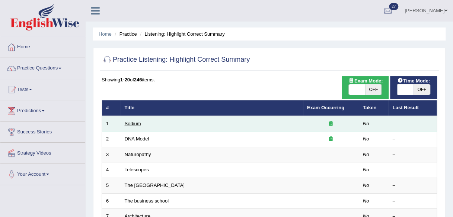
click at [127, 122] on link "Sodium" at bounding box center [133, 124] width 16 height 6
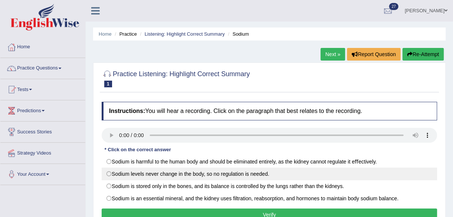
click at [106, 172] on label "Sodium levels never change in the body, so no regulation is needed." at bounding box center [269, 174] width 335 height 13
radio input "true"
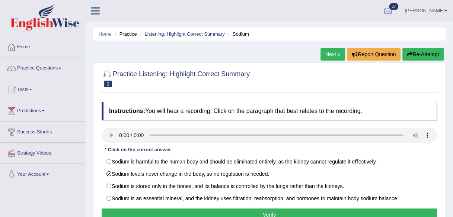
click at [143, 213] on button "Verify" at bounding box center [269, 215] width 335 height 13
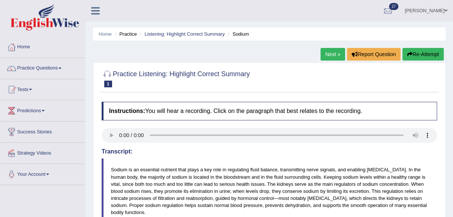
click at [61, 68] on span at bounding box center [59, 68] width 3 height 1
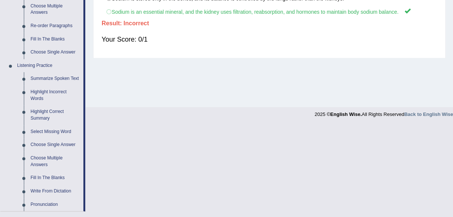
scroll to position [268, 0]
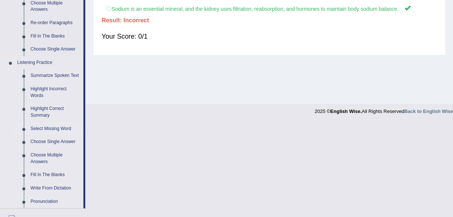
click at [58, 130] on link "Select Missing Word" at bounding box center [55, 128] width 56 height 13
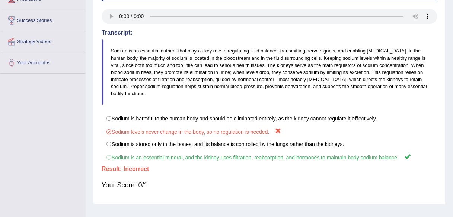
scroll to position [173, 0]
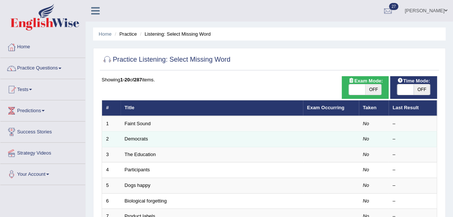
click at [153, 136] on td "Democrats" at bounding box center [212, 140] width 182 height 16
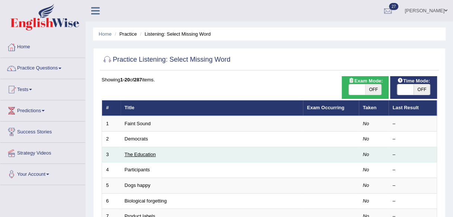
click at [143, 153] on link "The Education" at bounding box center [140, 155] width 31 height 6
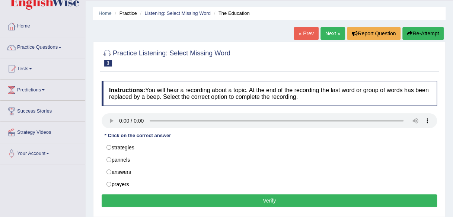
scroll to position [22, 0]
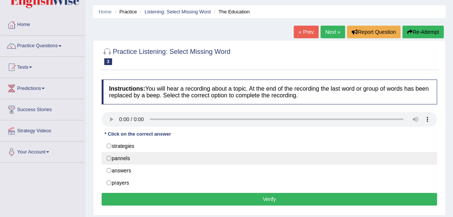
click at [108, 158] on label "pannels" at bounding box center [269, 158] width 335 height 13
radio input "true"
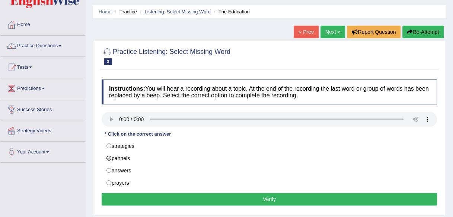
click at [149, 199] on button "Verify" at bounding box center [269, 199] width 335 height 13
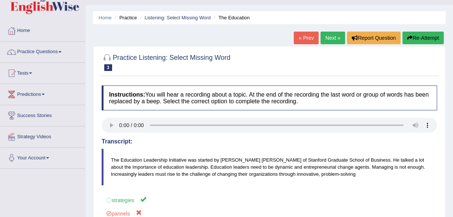
scroll to position [0, 0]
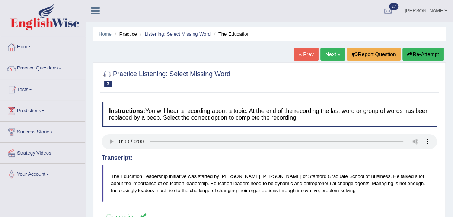
click at [61, 63] on link "Practice Questions" at bounding box center [42, 67] width 85 height 19
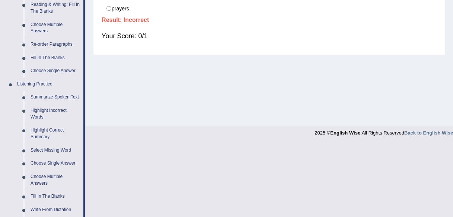
scroll to position [249, 0]
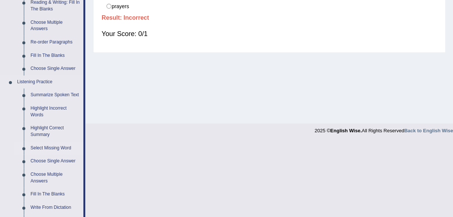
click at [42, 151] on link "Select Missing Word" at bounding box center [55, 148] width 56 height 13
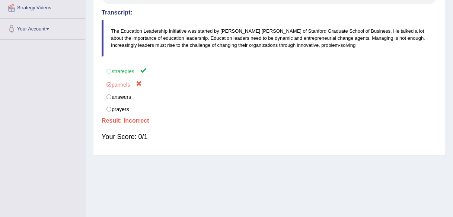
scroll to position [173, 0]
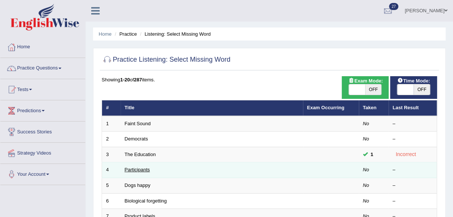
click at [126, 169] on link "Participants" at bounding box center [137, 170] width 25 height 6
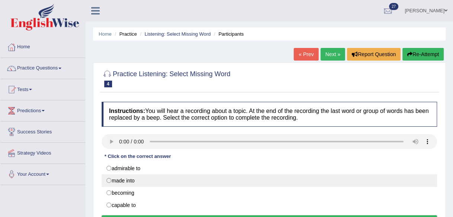
click at [109, 182] on label "made into" at bounding box center [269, 181] width 335 height 13
radio input "true"
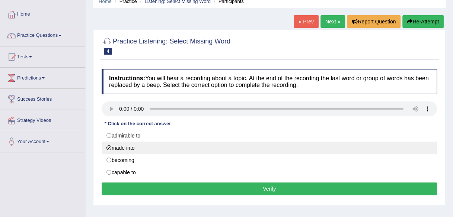
scroll to position [56, 0]
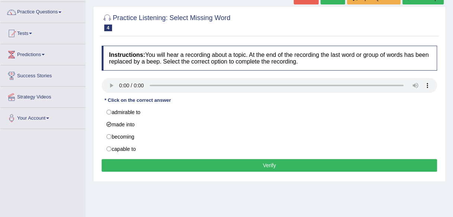
click at [119, 159] on button "Verify" at bounding box center [269, 165] width 335 height 13
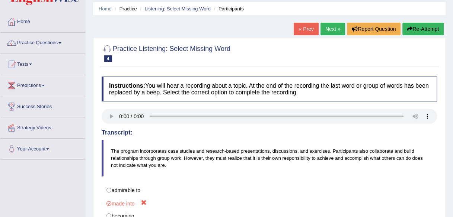
scroll to position [0, 0]
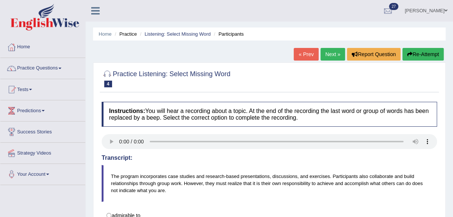
click at [16, 44] on div at bounding box center [11, 47] width 11 height 11
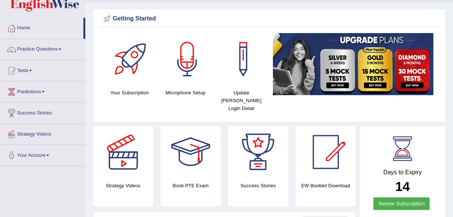
scroll to position [4, 0]
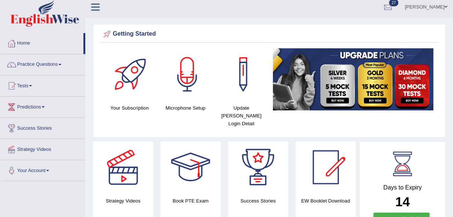
click at [61, 64] on span at bounding box center [59, 64] width 3 height 1
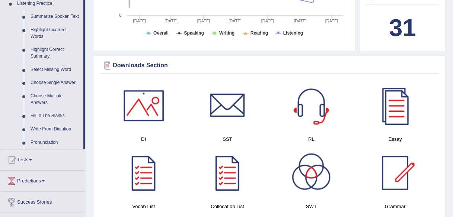
scroll to position [329, 0]
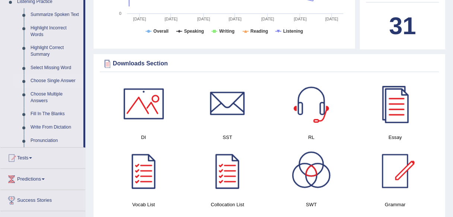
click at [34, 79] on link "Choose Single Answer" at bounding box center [55, 80] width 56 height 13
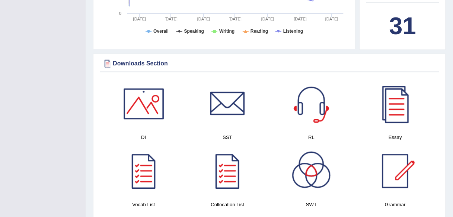
scroll to position [141, 0]
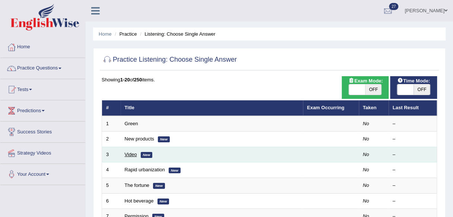
click at [127, 156] on link "Video" at bounding box center [131, 155] width 12 height 6
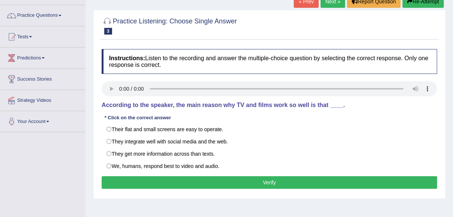
scroll to position [60, 0]
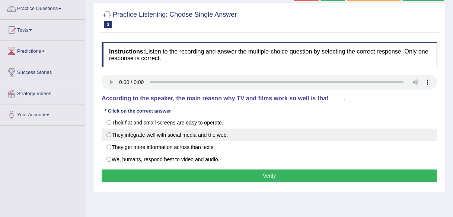
click at [109, 136] on label "They integrate well with social media and the web." at bounding box center [269, 135] width 335 height 13
radio input "true"
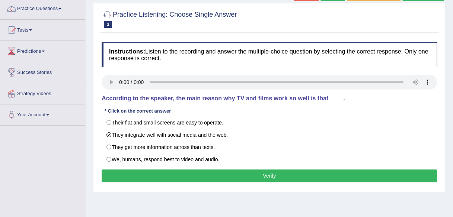
click at [124, 176] on button "Verify" at bounding box center [269, 176] width 335 height 13
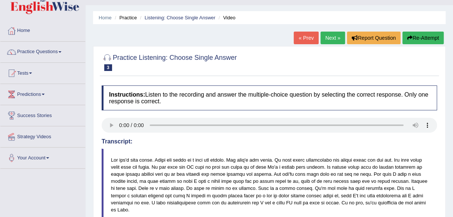
scroll to position [0, 0]
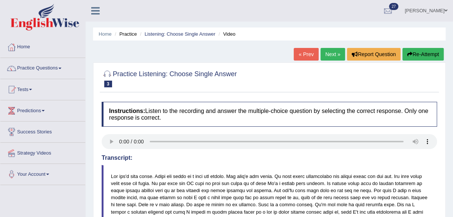
click at [61, 68] on span at bounding box center [59, 68] width 3 height 1
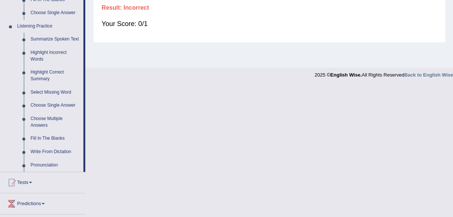
scroll to position [308, 0]
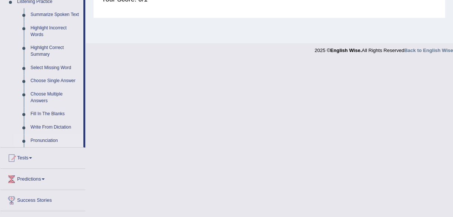
click at [37, 144] on link "Pronunciation" at bounding box center [55, 140] width 56 height 13
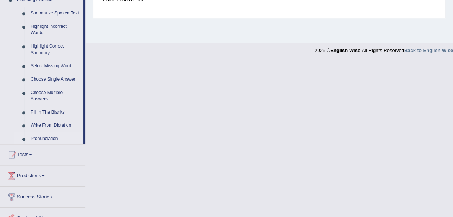
scroll to position [173, 0]
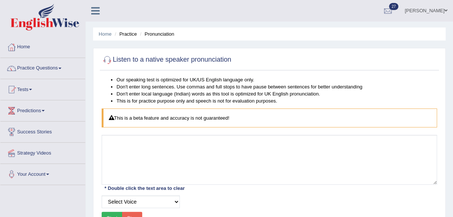
click at [15, 48] on div at bounding box center [11, 47] width 11 height 11
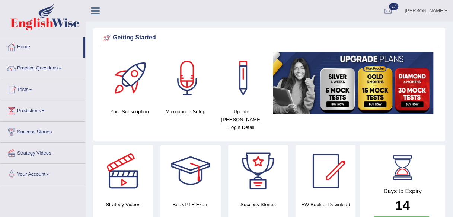
click at [55, 69] on link "Practice Questions" at bounding box center [42, 67] width 85 height 19
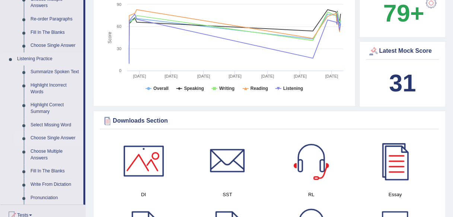
click at [35, 139] on link "Choose Single Answer" at bounding box center [55, 138] width 56 height 13
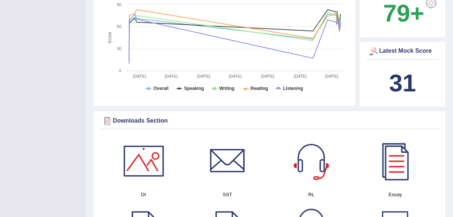
scroll to position [123, 0]
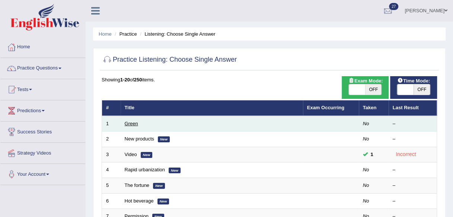
click at [127, 125] on link "Green" at bounding box center [131, 124] width 13 height 6
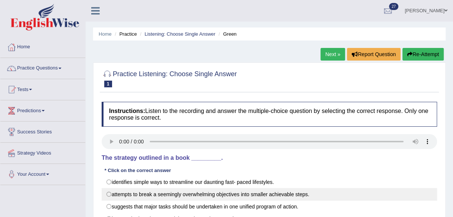
click at [108, 198] on label "attempts to break a seemingly overwhelming objectives into smaller achievable s…" at bounding box center [269, 194] width 335 height 13
radio input "true"
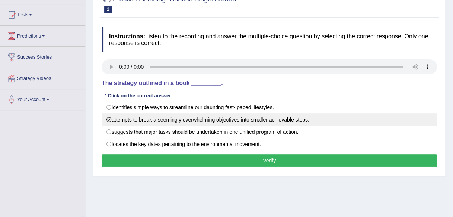
scroll to position [76, 0]
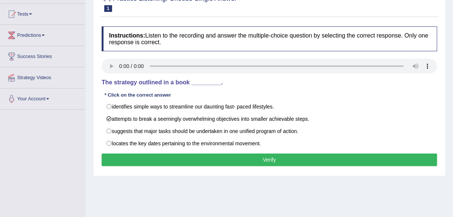
click at [128, 156] on button "Verify" at bounding box center [269, 160] width 335 height 13
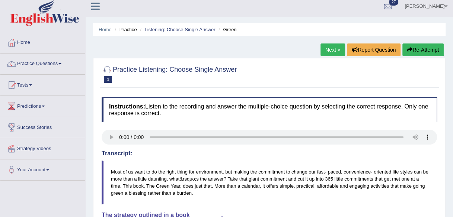
scroll to position [0, 0]
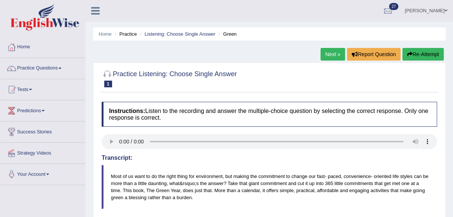
click at [61, 68] on span at bounding box center [59, 68] width 3 height 1
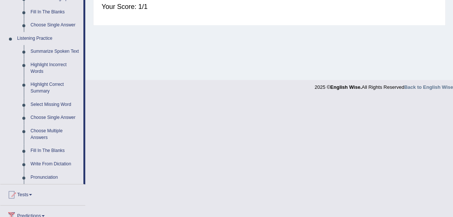
scroll to position [293, 0]
click at [35, 131] on link "Choose Multiple Answers" at bounding box center [55, 134] width 56 height 20
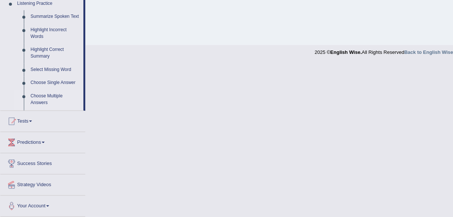
scroll to position [304, 0]
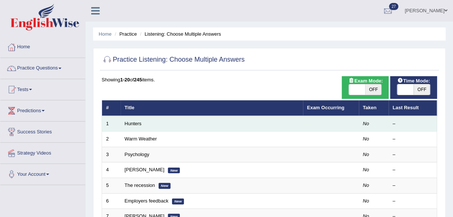
click at [117, 124] on td "1" at bounding box center [111, 124] width 19 height 16
click at [126, 121] on link "Hunters" at bounding box center [133, 124] width 17 height 6
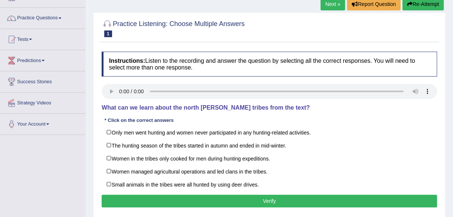
scroll to position [53, 0]
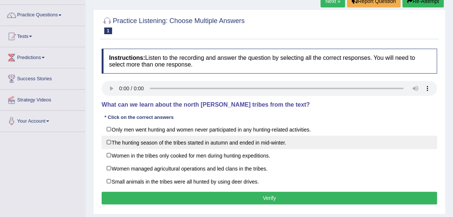
click at [108, 142] on label "The hunting season of the tribes started in autumn and ended in mid-winter." at bounding box center [269, 142] width 335 height 13
checkbox input "true"
click at [130, 201] on button "Verify" at bounding box center [269, 198] width 335 height 13
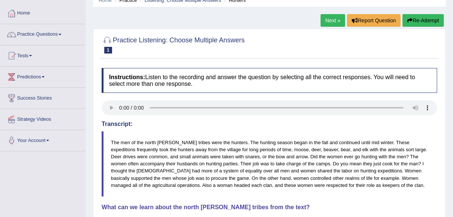
scroll to position [0, 0]
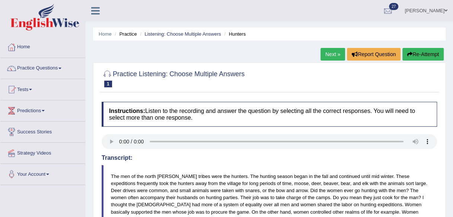
click at [16, 49] on div at bounding box center [11, 47] width 11 height 11
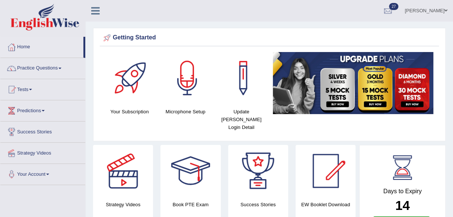
click at [61, 68] on span at bounding box center [59, 68] width 3 height 1
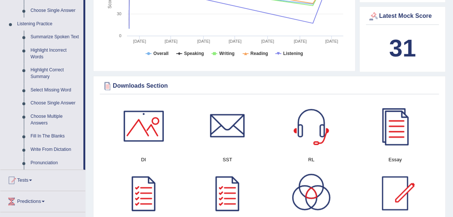
scroll to position [303, 0]
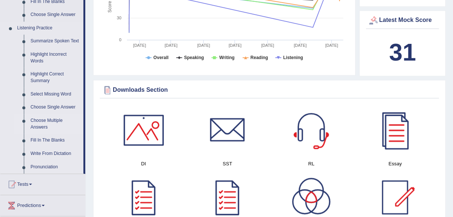
click at [37, 122] on link "Choose Multiple Answers" at bounding box center [55, 124] width 56 height 20
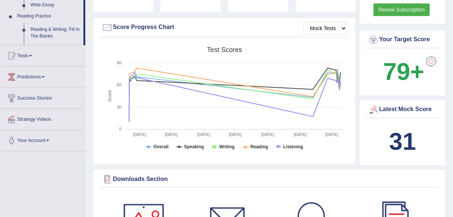
scroll to position [464, 0]
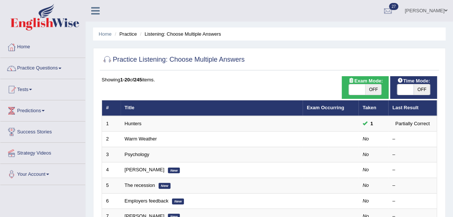
click at [21, 42] on link "Home" at bounding box center [42, 46] width 85 height 19
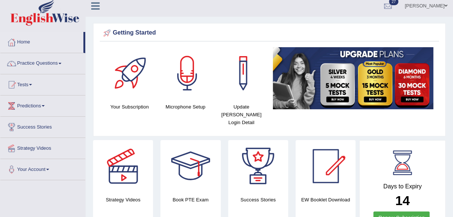
scroll to position [4, 0]
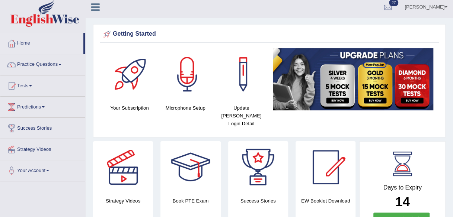
click at [61, 64] on span at bounding box center [59, 64] width 3 height 1
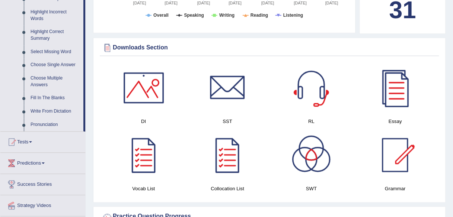
scroll to position [342, 0]
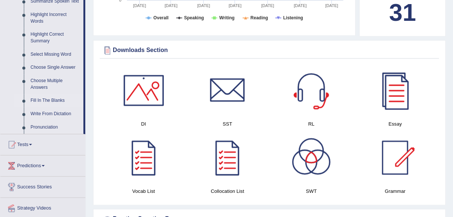
click at [29, 99] on link "Fill In The Blanks" at bounding box center [55, 100] width 56 height 13
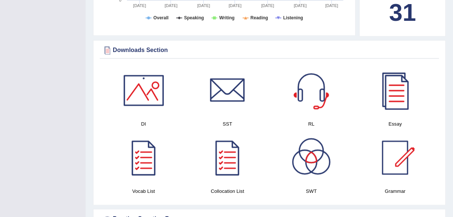
scroll to position [87, 0]
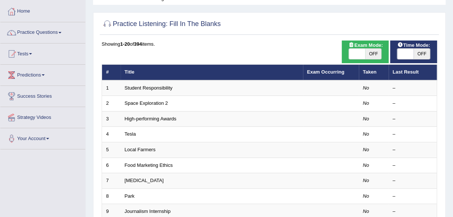
scroll to position [36, 0]
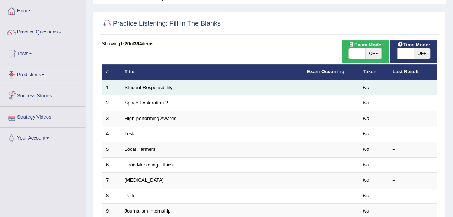
click at [127, 87] on link "Student Responsibility" at bounding box center [149, 88] width 48 height 6
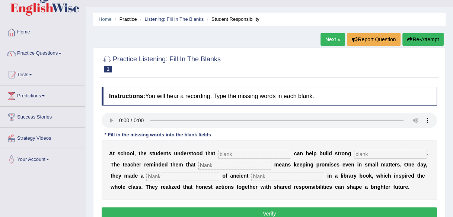
scroll to position [30, 0]
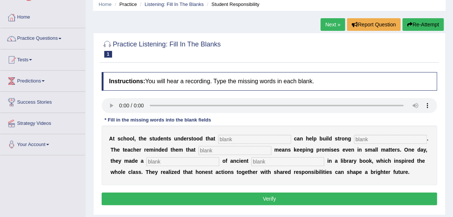
click at [230, 140] on input "text" at bounding box center [254, 139] width 73 height 9
type input "responsiblity"
click at [373, 141] on input "text" at bounding box center [390, 139] width 73 height 9
type input "contribute"
click at [252, 154] on input "text" at bounding box center [234, 150] width 73 height 9
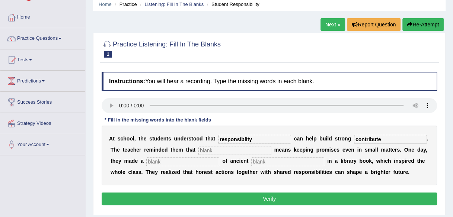
click at [274, 163] on input "text" at bounding box center [287, 161] width 73 height 9
type input "inspired"
click at [193, 160] on input "text" at bounding box center [182, 161] width 73 height 9
type input "discoveries"
click at [220, 151] on input "text" at bounding box center [234, 150] width 73 height 9
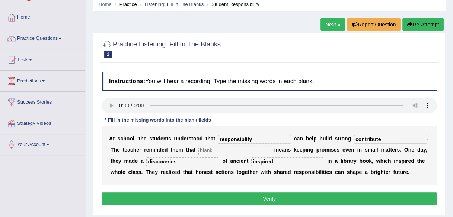
click at [152, 198] on button "Verify" at bounding box center [269, 199] width 335 height 13
click at [386, 142] on input "contribute" at bounding box center [390, 139] width 73 height 9
click at [219, 152] on input "text" at bounding box center [234, 150] width 73 height 9
type input "intergratity"
click at [386, 141] on input "contribute" at bounding box center [390, 139] width 73 height 9
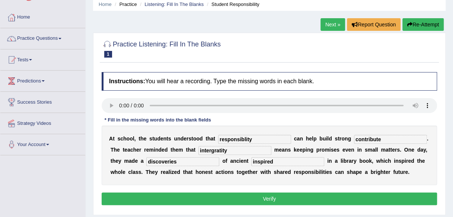
click at [384, 141] on input "contribute" at bounding box center [390, 139] width 73 height 9
click at [366, 138] on input "comunity" at bounding box center [390, 139] width 73 height 9
type input "community"
click at [362, 197] on button "Verify" at bounding box center [269, 199] width 335 height 13
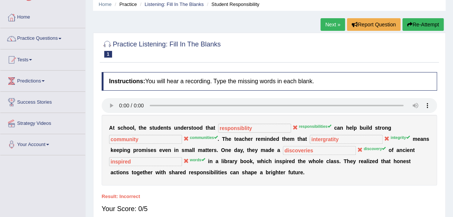
scroll to position [45, 0]
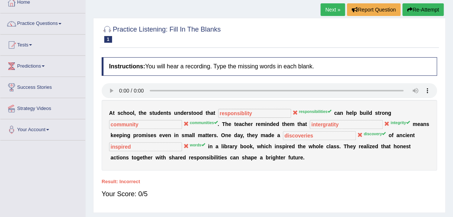
click at [334, 12] on link "Next »" at bounding box center [333, 9] width 25 height 13
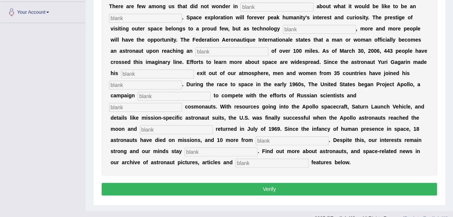
scroll to position [174, 0]
